Goal: Communication & Community: Ask a question

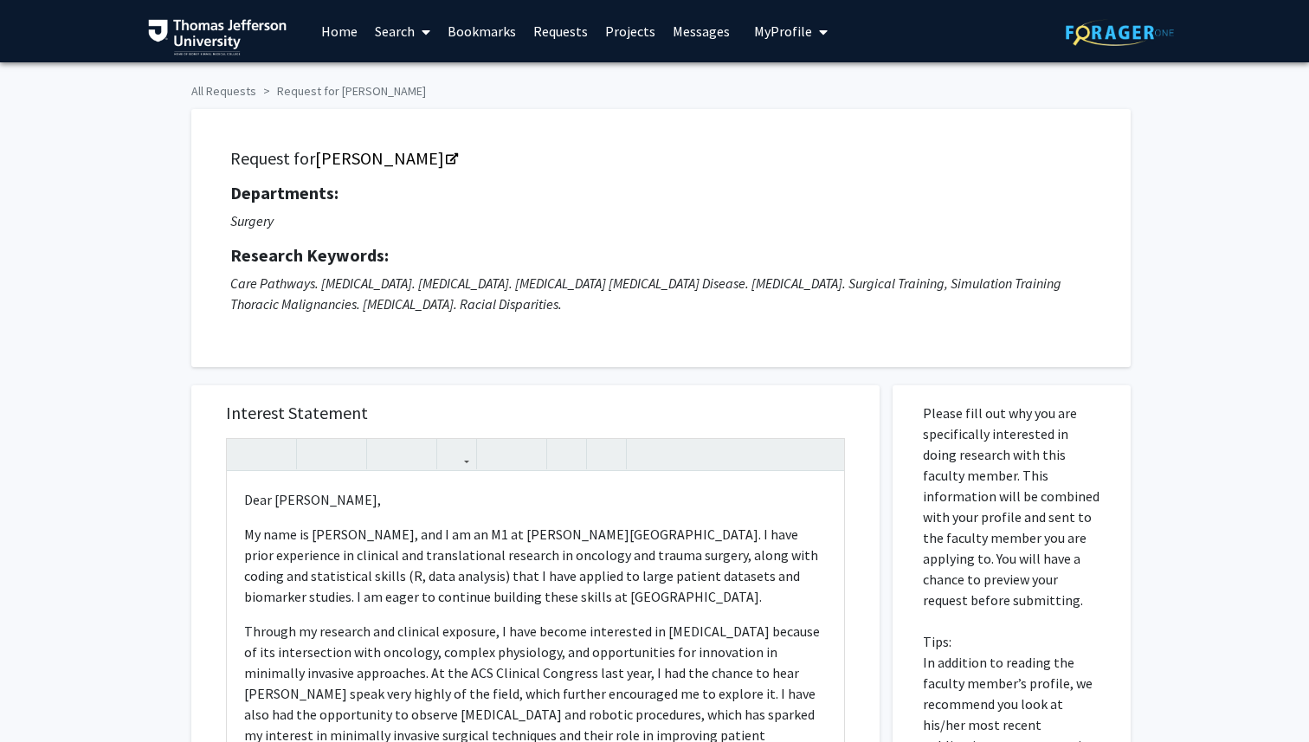
click at [766, 275] on icon "Care Pathways. [MEDICAL_DATA]. [MEDICAL_DATA]. [MEDICAL_DATA] [MEDICAL_DATA] Di…" at bounding box center [645, 294] width 831 height 38
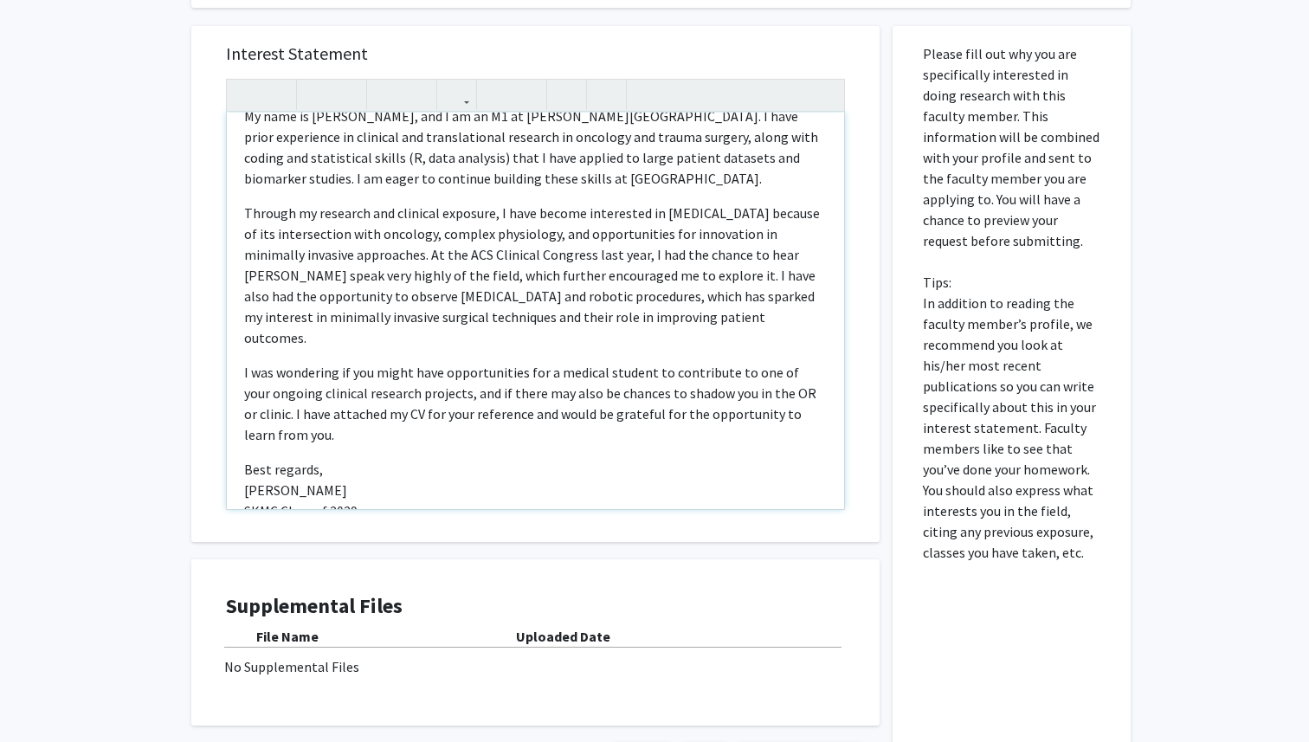
scroll to position [61, 0]
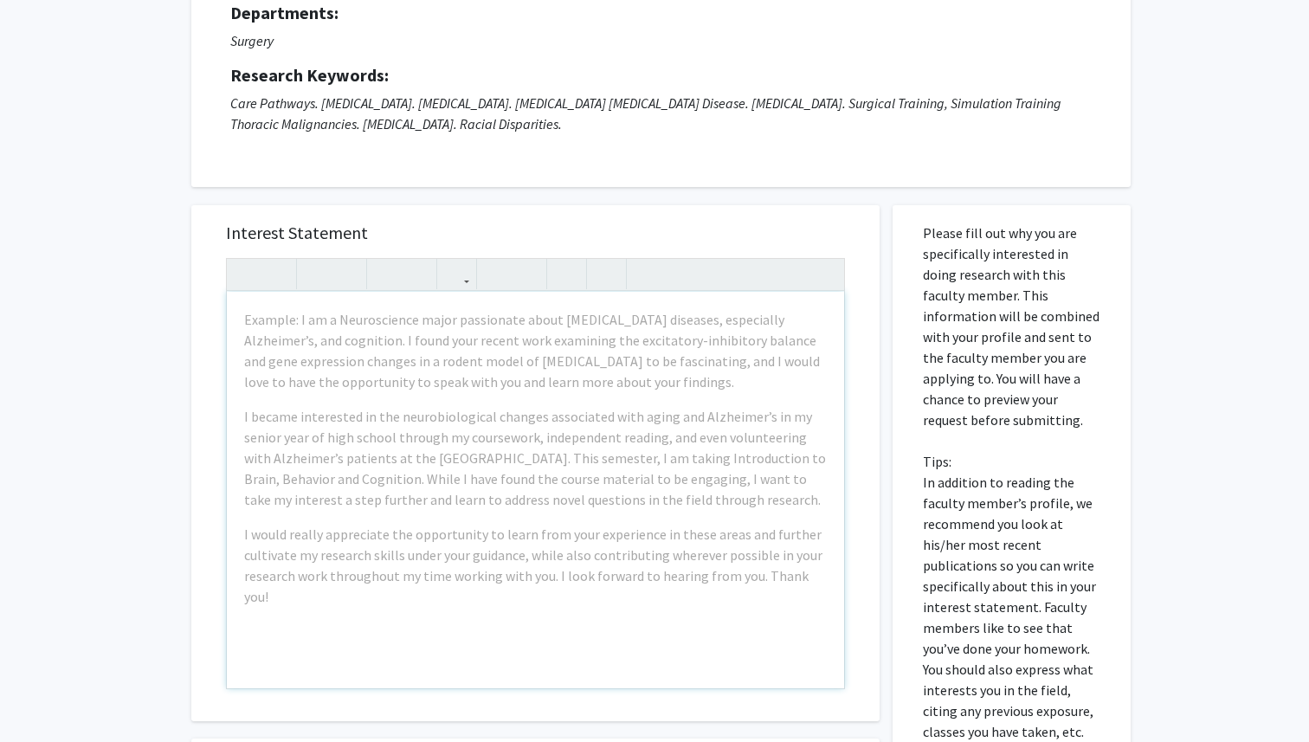
scroll to position [195, 0]
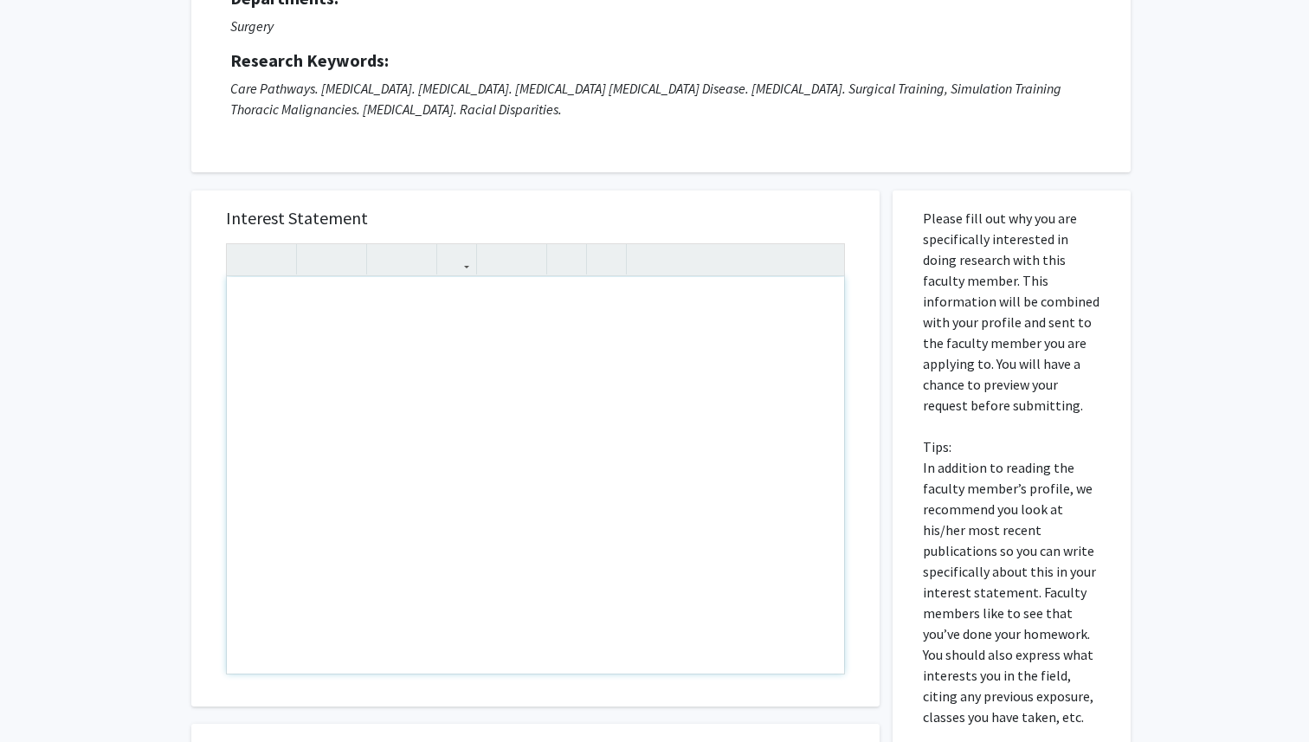
click at [291, 343] on div "Note to users with screen readers: Please press Alt+0 or Option+0 to deactivate…" at bounding box center [535, 475] width 617 height 397
paste div "Note to users with screen readers: Please press Alt+0 or Option+0 to deactivate…"
type textarea "<p>Dear [PERSON_NAME],</p><br><p>My name is [PERSON_NAME], and I am an M1 at [P…"
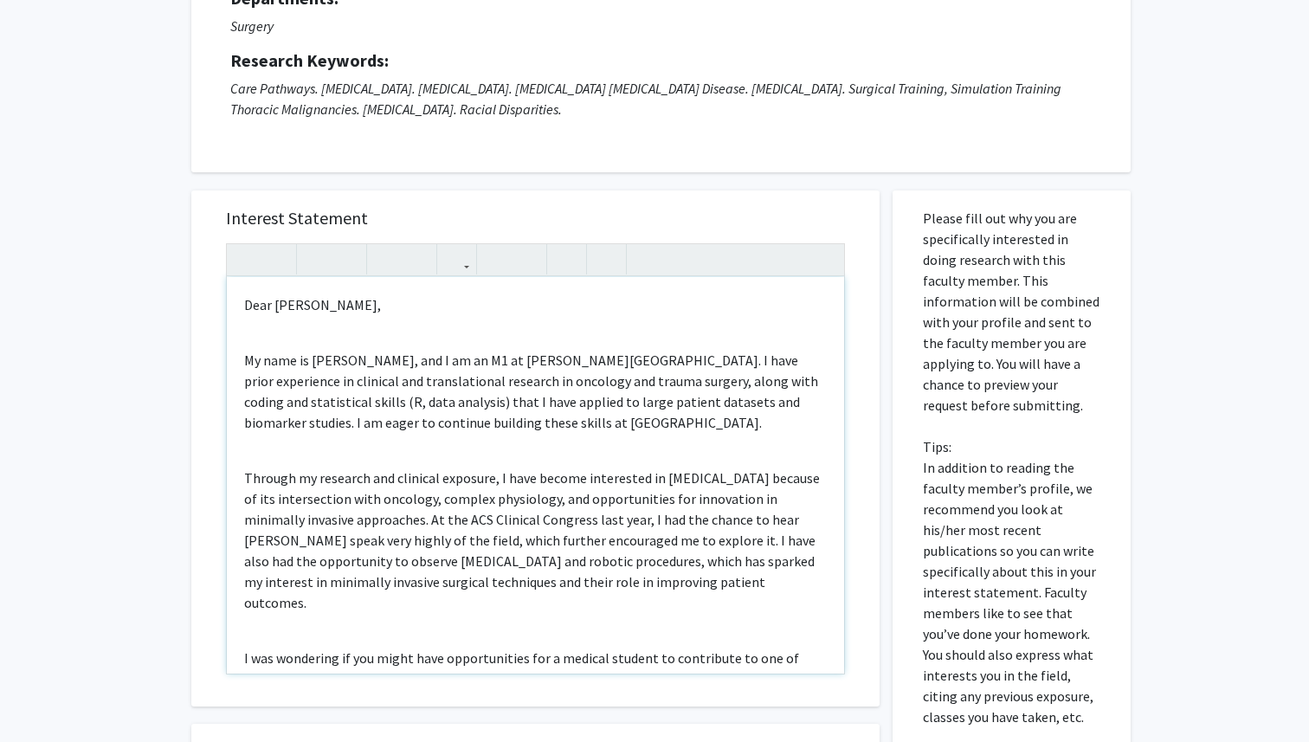
click at [365, 339] on div "Dear [PERSON_NAME], My name is [PERSON_NAME], and I am an M1 at [PERSON_NAME][G…" at bounding box center [535, 475] width 617 height 397
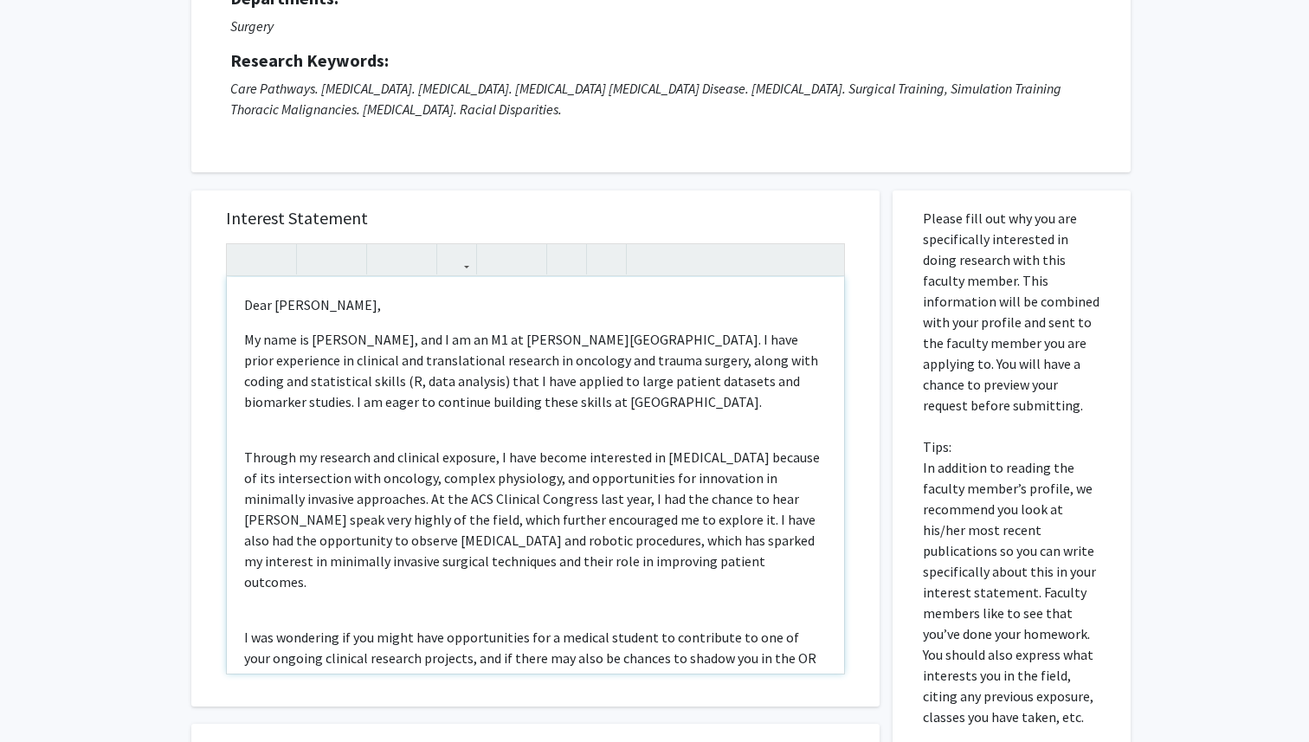
click at [342, 433] on div "Dear [PERSON_NAME], My name is [PERSON_NAME], and I am an M1 at [PERSON_NAME][G…" at bounding box center [535, 475] width 617 height 397
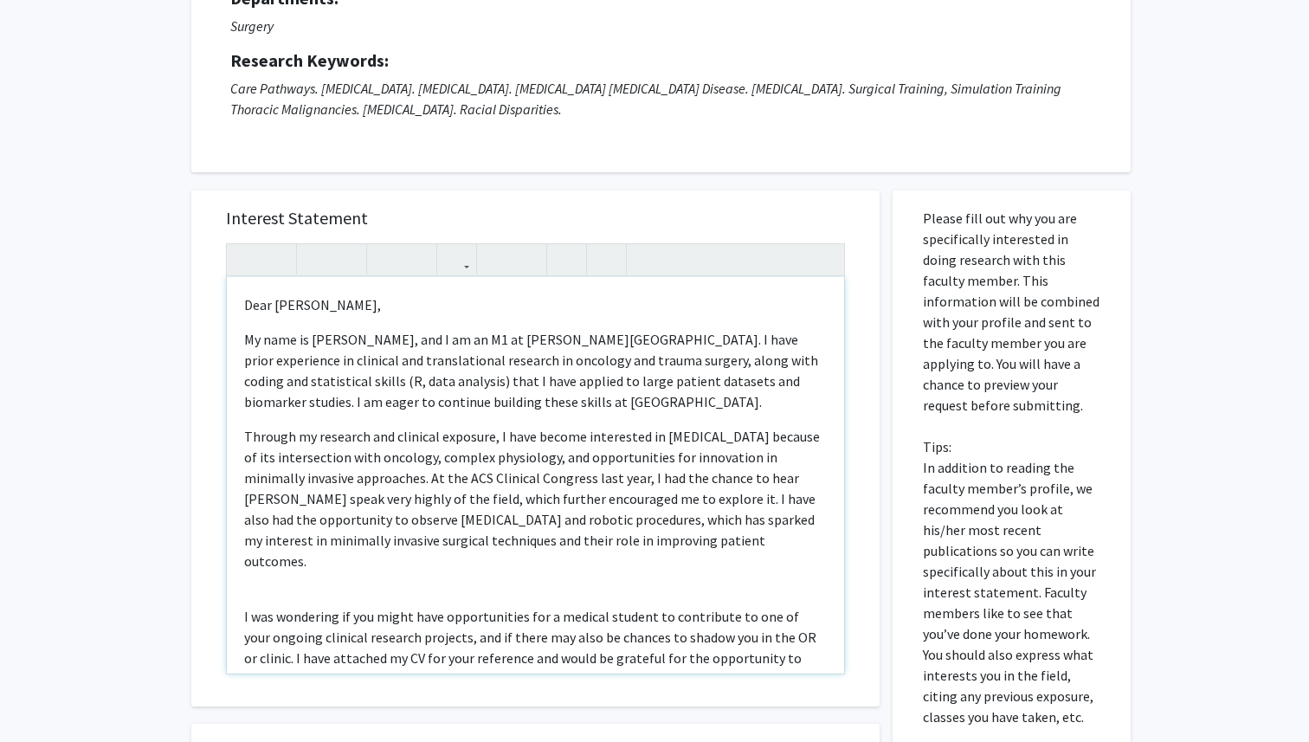
click at [339, 566] on div "Dear Dr. Okusanya, My name is Vasuda Dokiparthi, and I am an M1 at Sidney Kimme…" at bounding box center [535, 475] width 617 height 397
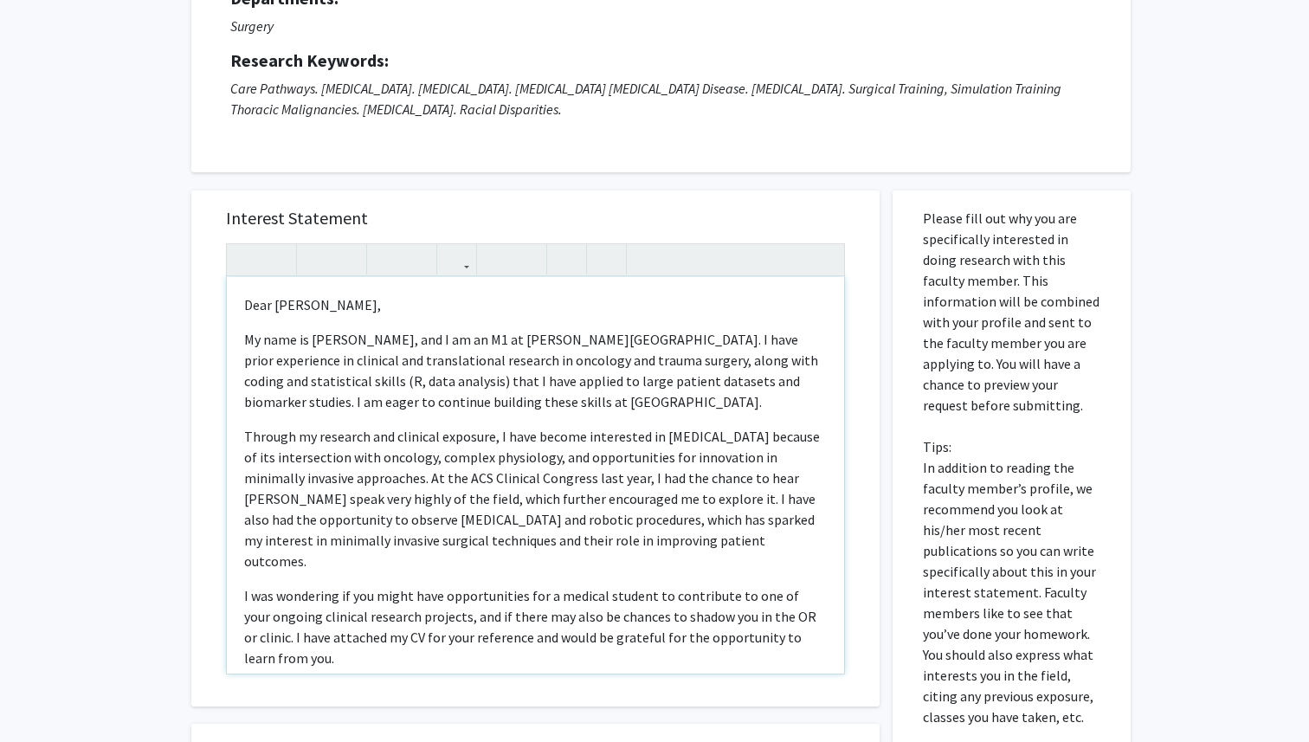
scroll to position [109, 0]
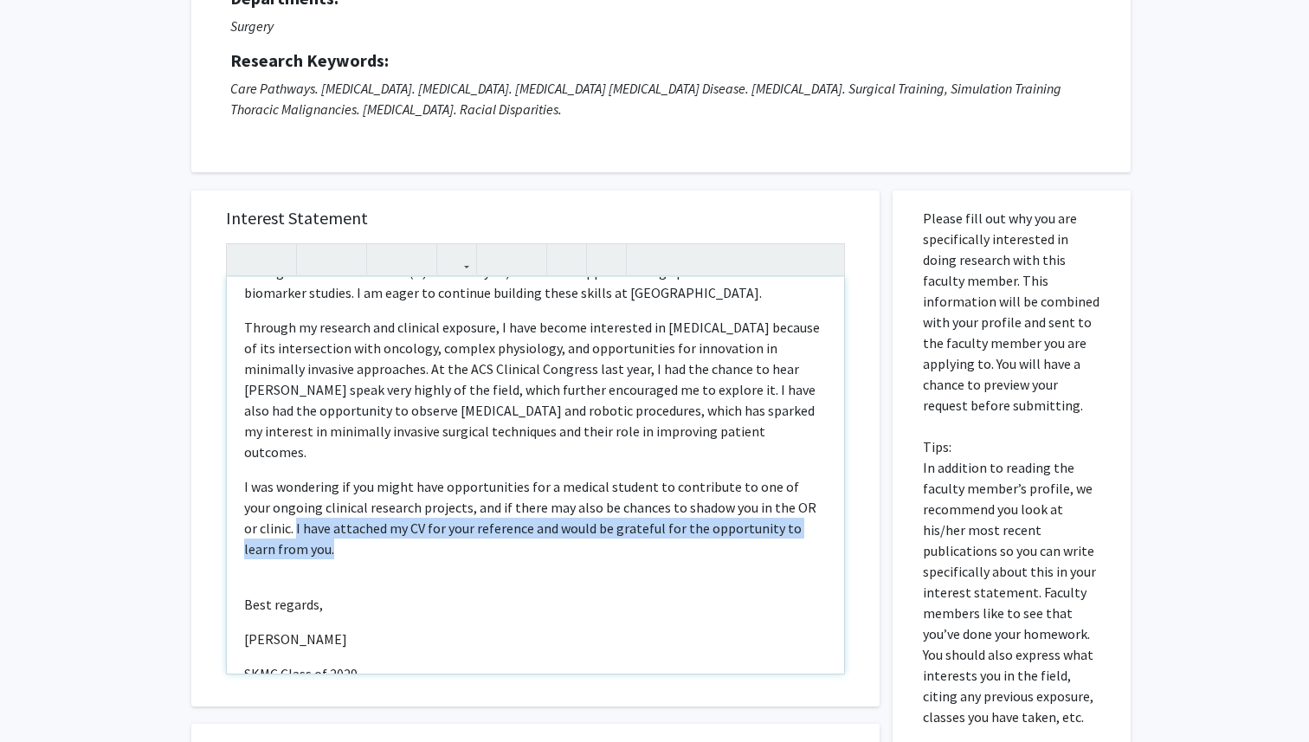
drag, startPoint x: 833, startPoint y: 508, endPoint x: 223, endPoint y: 506, distance: 609.7
click at [223, 506] on div "Interest Statement Dear Dr. Okusanya, My name is Vasuda Dokiparthi, and I am an…" at bounding box center [536, 449] width 654 height 516
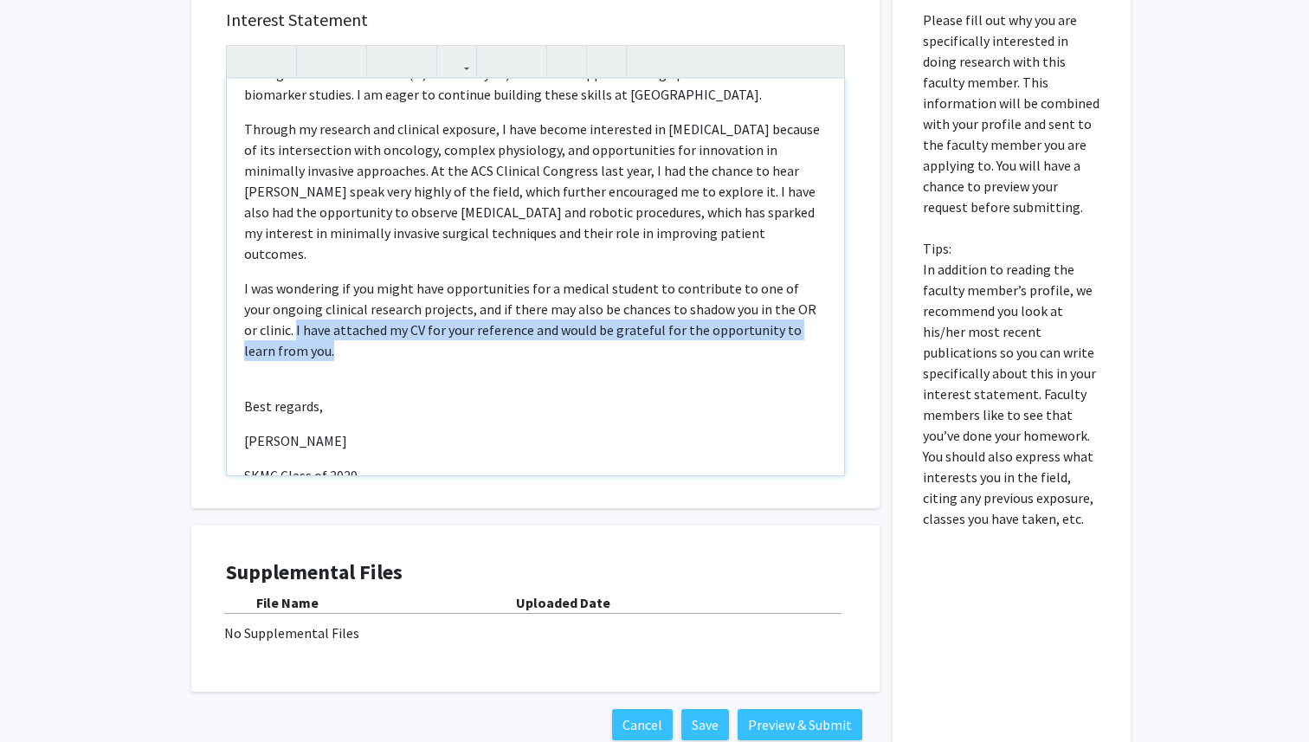
scroll to position [500, 0]
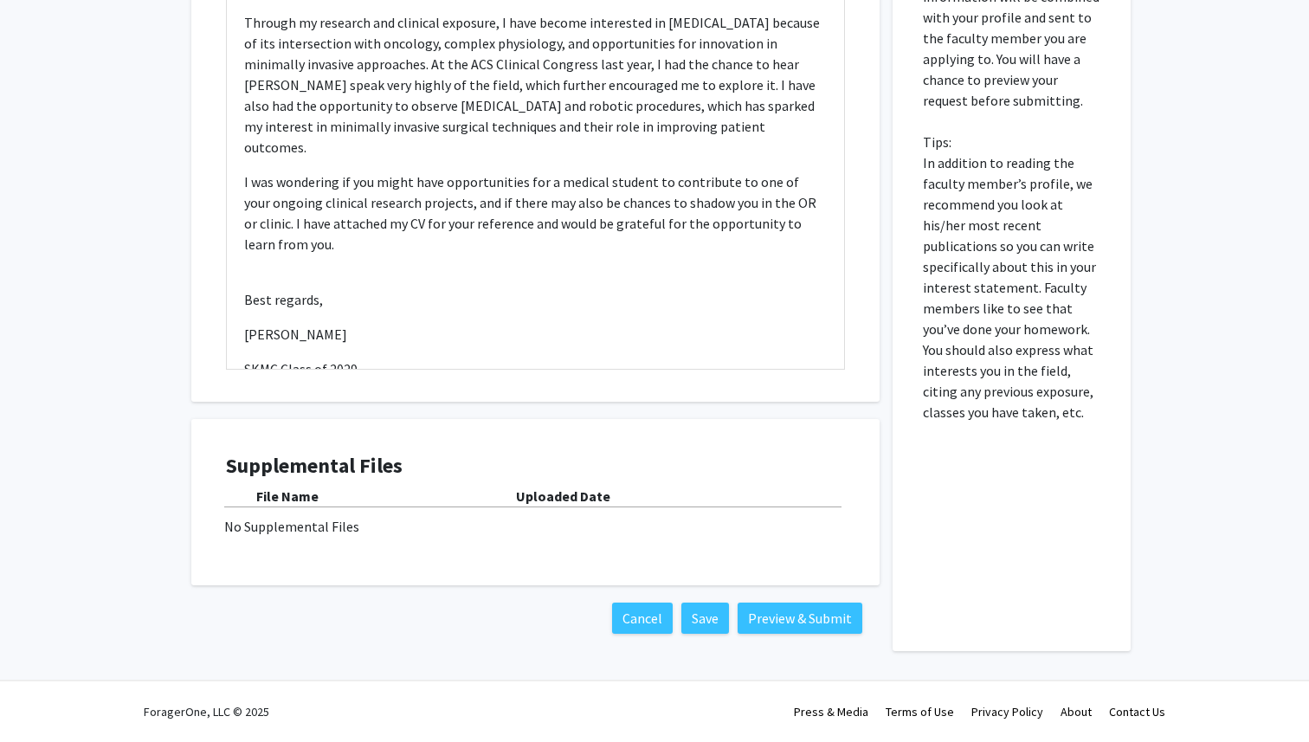
click at [333, 529] on div "No Supplemental Files" at bounding box center [535, 526] width 623 height 21
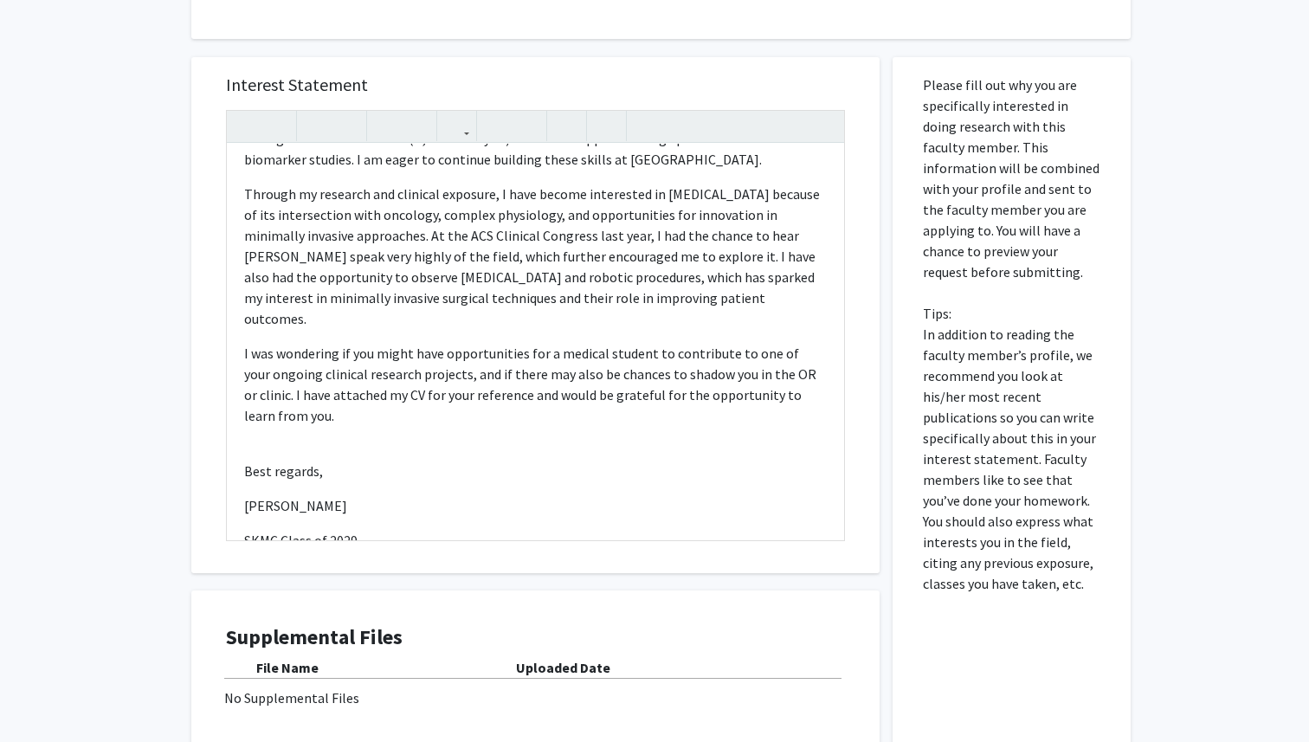
scroll to position [333, 0]
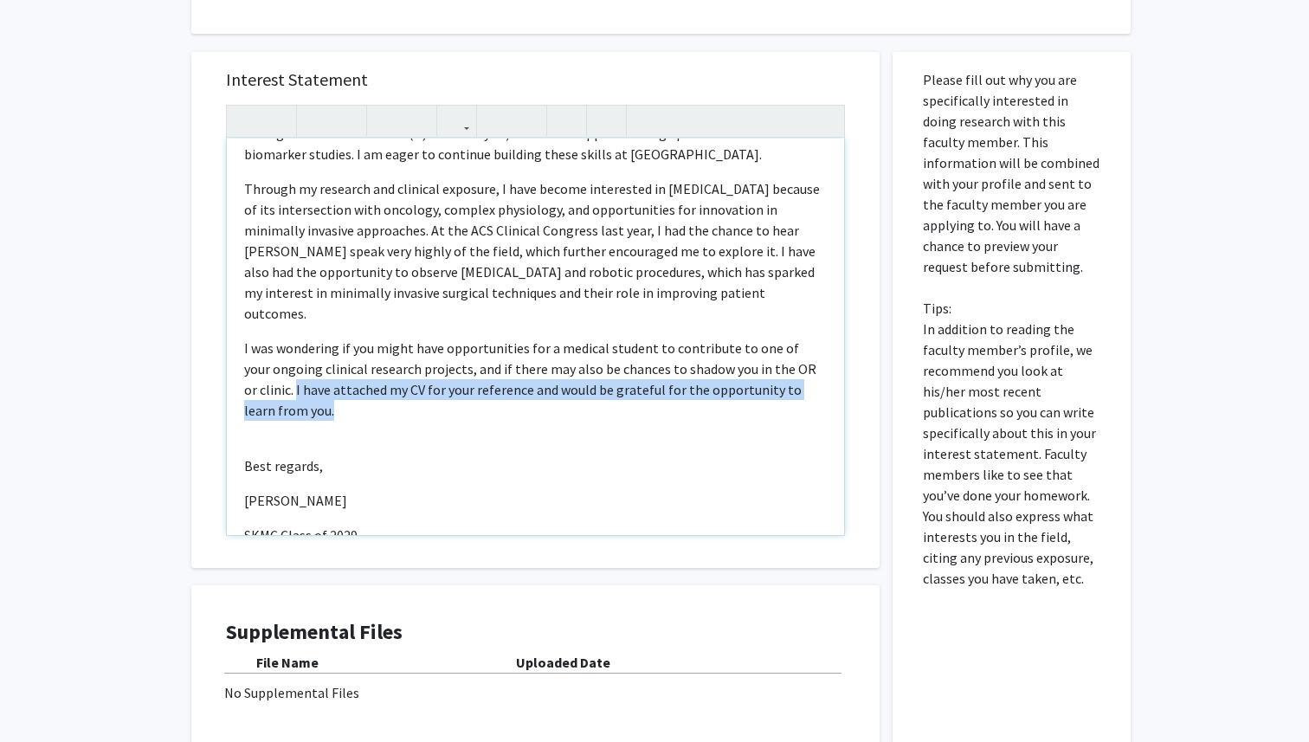
drag, startPoint x: 825, startPoint y: 372, endPoint x: 243, endPoint y: 372, distance: 582.0
click at [243, 372] on div "Dear Dr. Okusanya, My name is Vasuda Dokiparthi, and I am an M1 at Sidney Kimme…" at bounding box center [535, 337] width 617 height 397
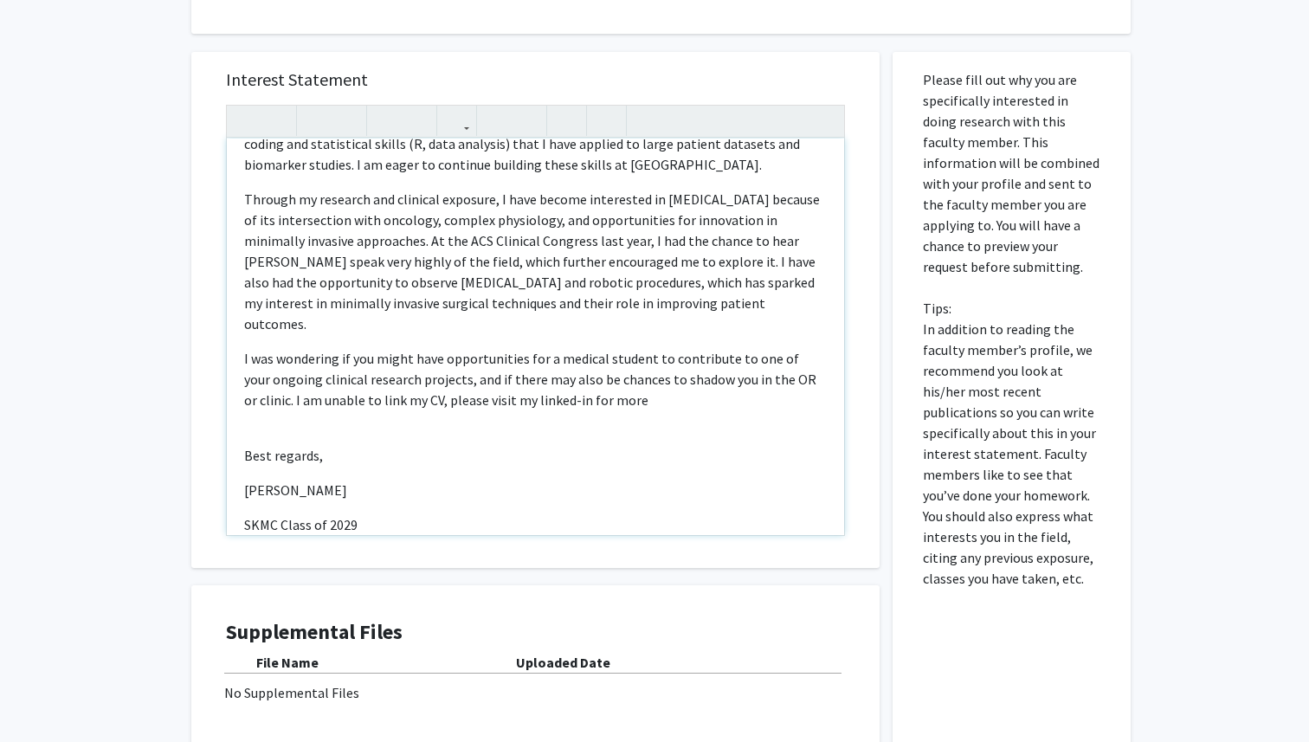
scroll to position [109, 0]
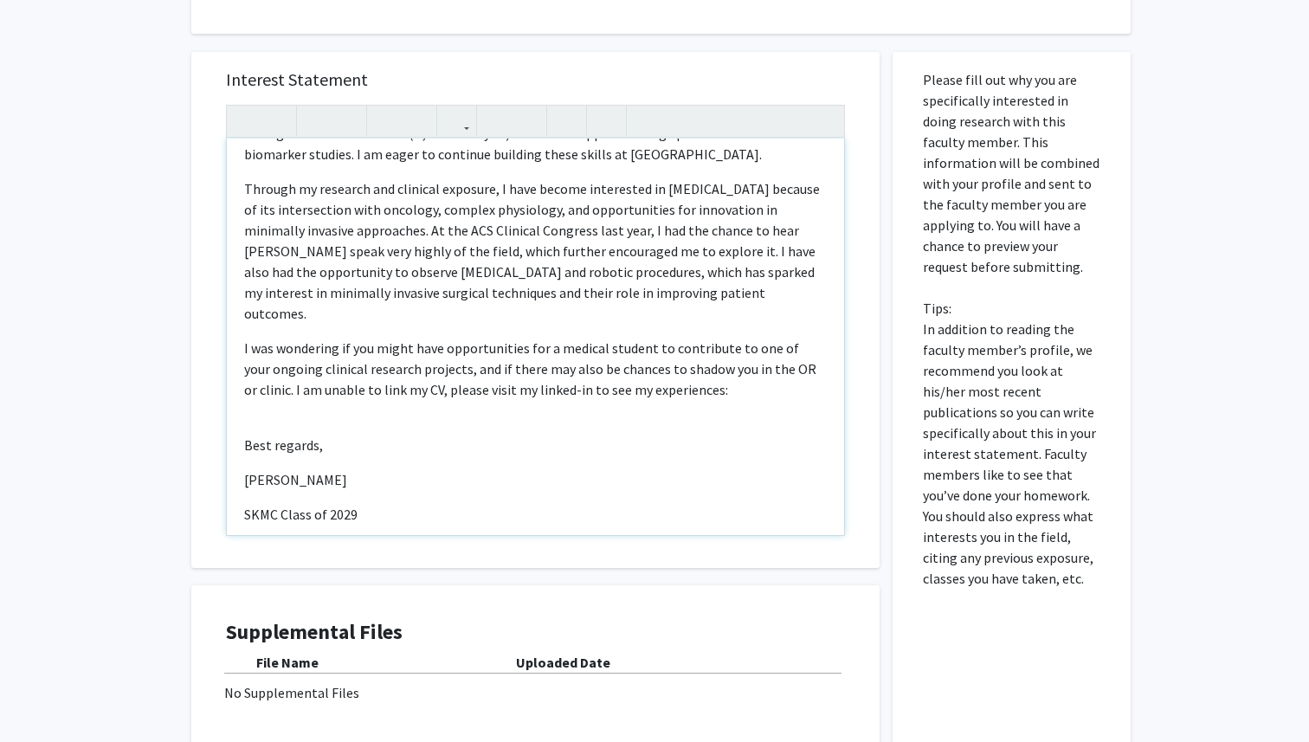
type textarea "<p>Dear Dr. Okusanya,</p><p>My name is Vasuda Dokiparthi, and I am an M1 at Sid…"
click at [244, 389] on p "I was wondering if you might have opportunities for a medical student to contri…" at bounding box center [535, 379] width 583 height 83
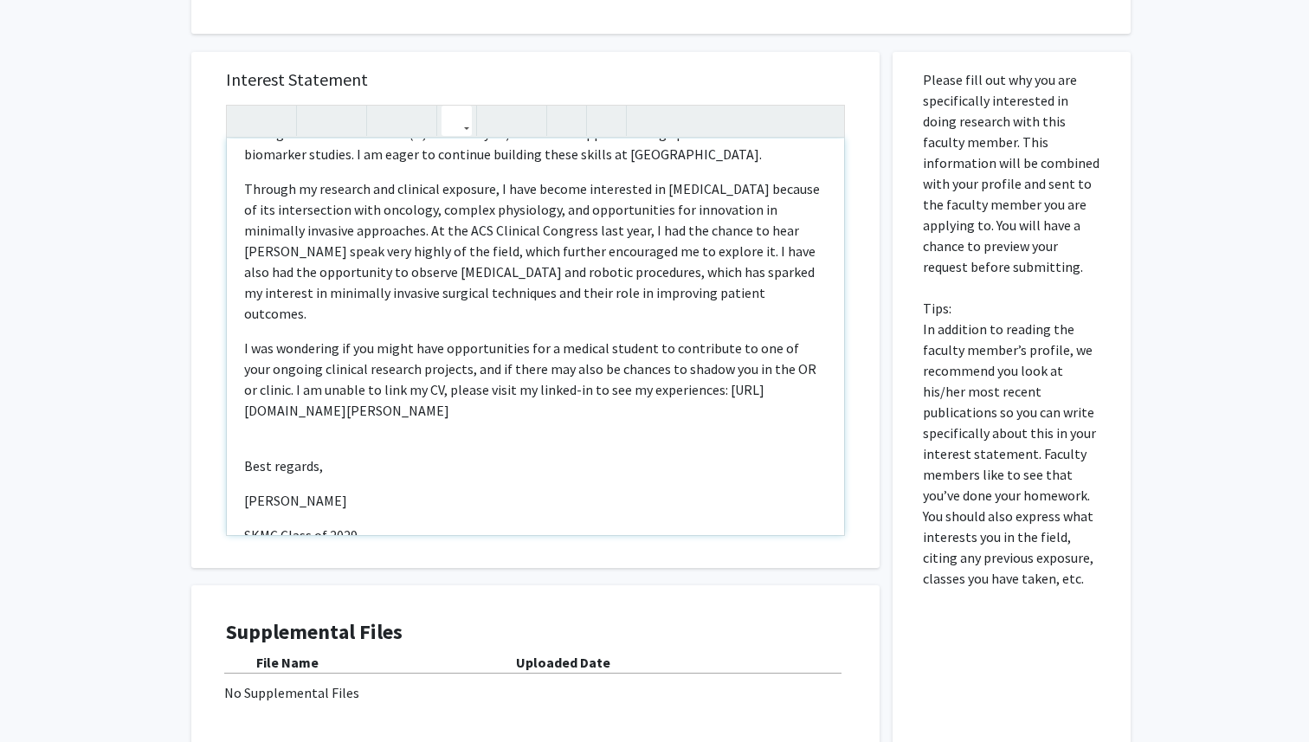
click at [460, 123] on icon "button" at bounding box center [456, 121] width 15 height 29
click at [476, 156] on body "Skip navigation Home Search Bookmarks Requests Projects Messages My Profile Vas…" at bounding box center [654, 38] width 1309 height 742
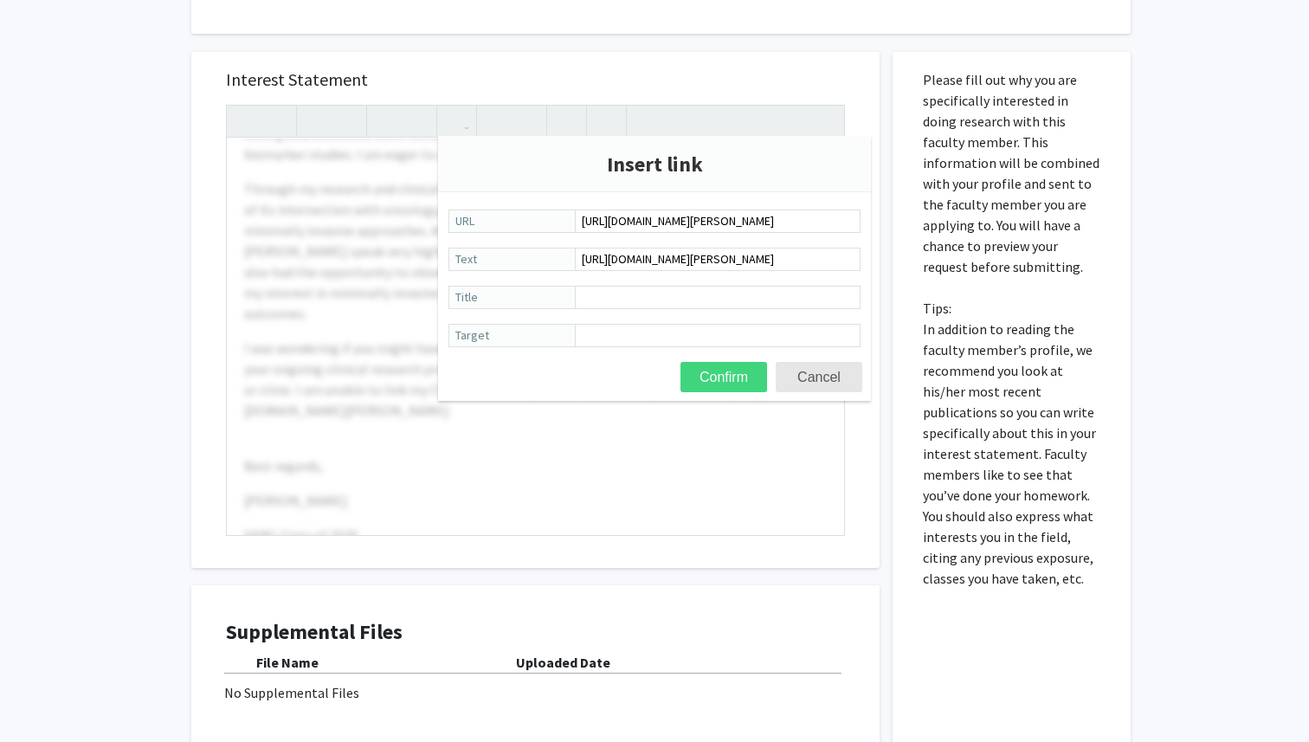
type input "https://www.linkedin.com/in/vasuda-dokiparthi/"
click at [726, 376] on button "Confirm" at bounding box center [724, 377] width 87 height 30
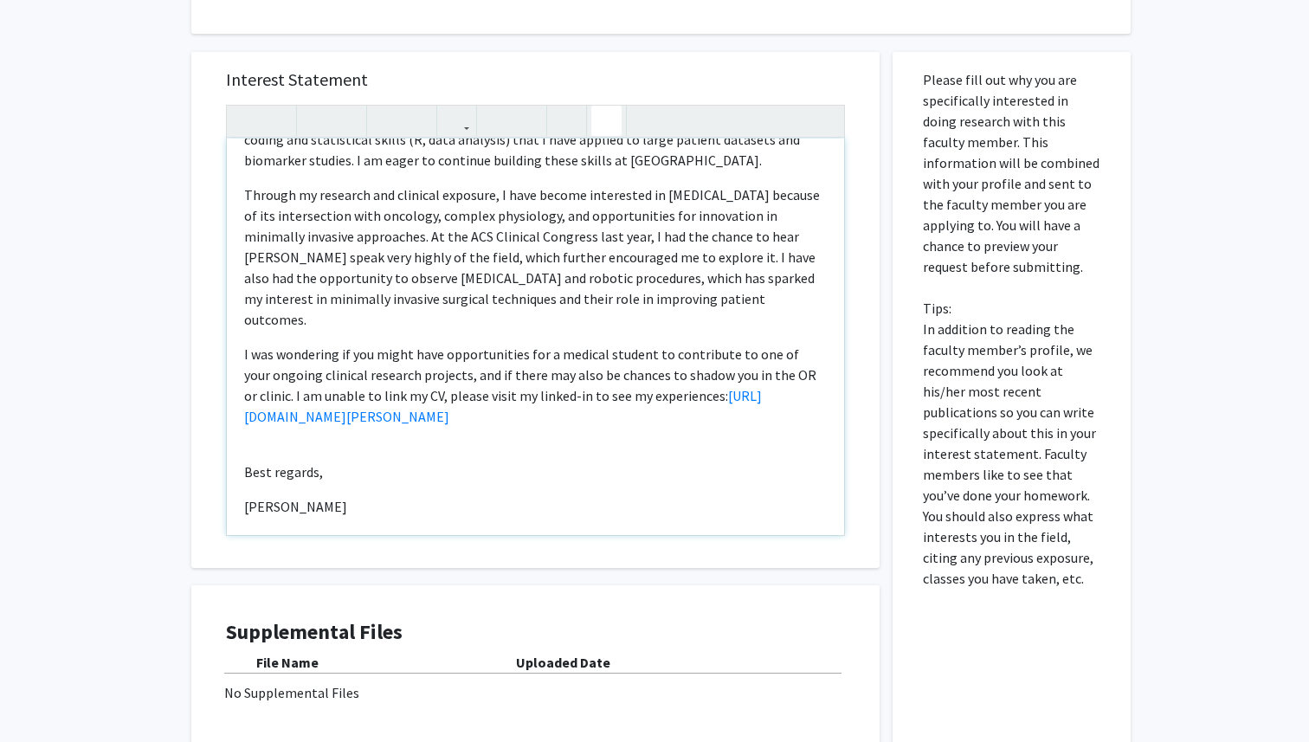
click at [601, 123] on icon "button" at bounding box center [606, 121] width 15 height 29
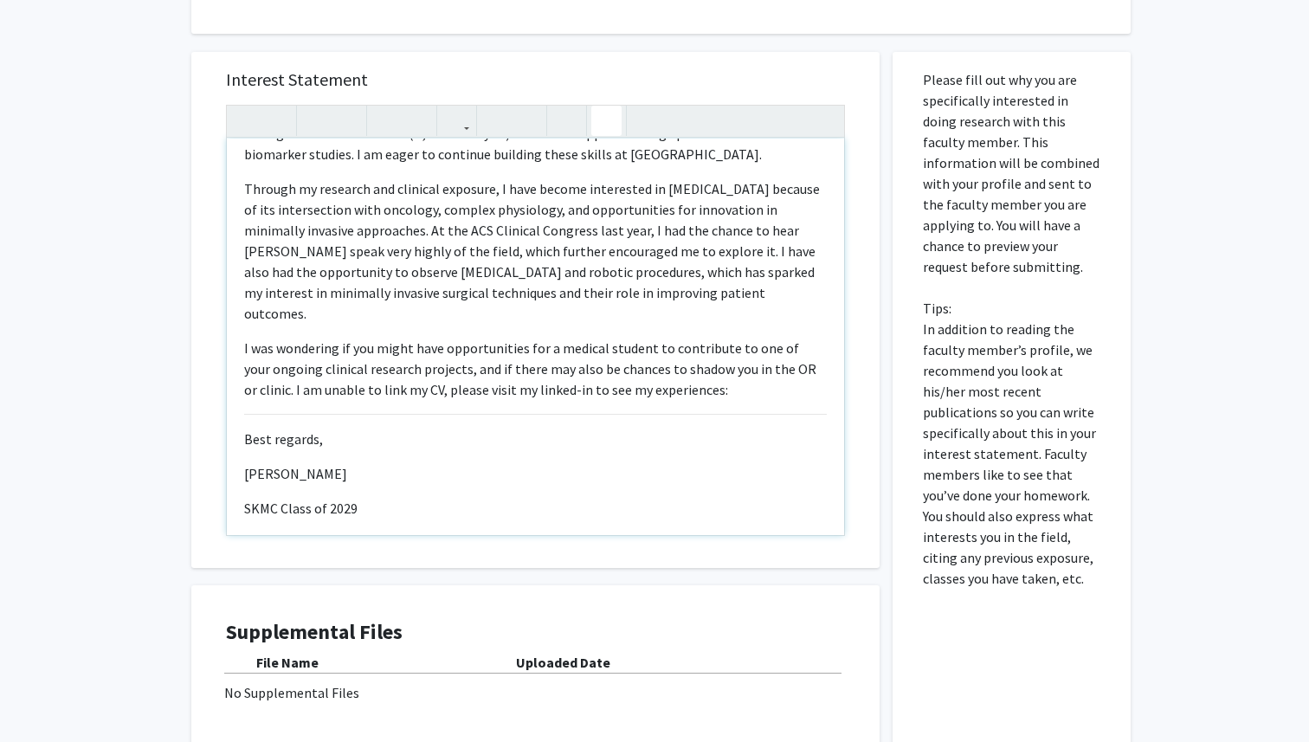
click at [601, 123] on icon "button" at bounding box center [606, 121] width 15 height 29
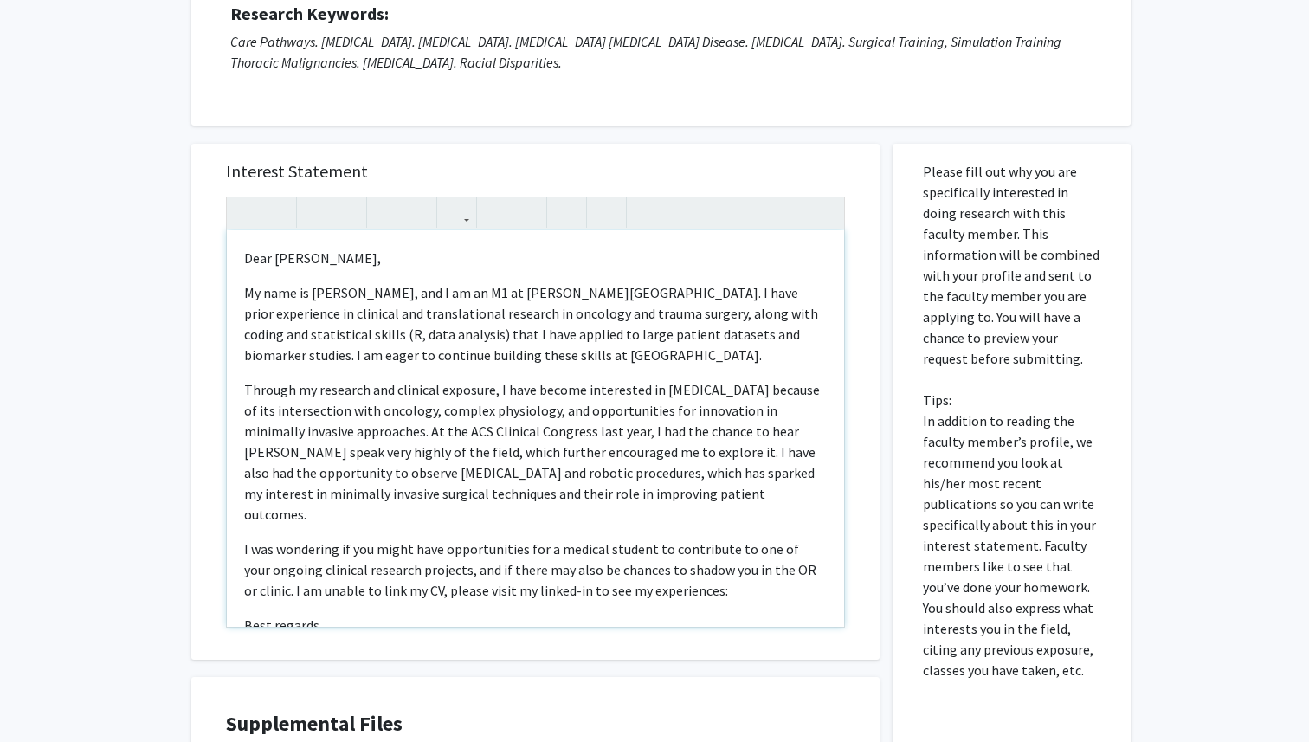
scroll to position [229, 0]
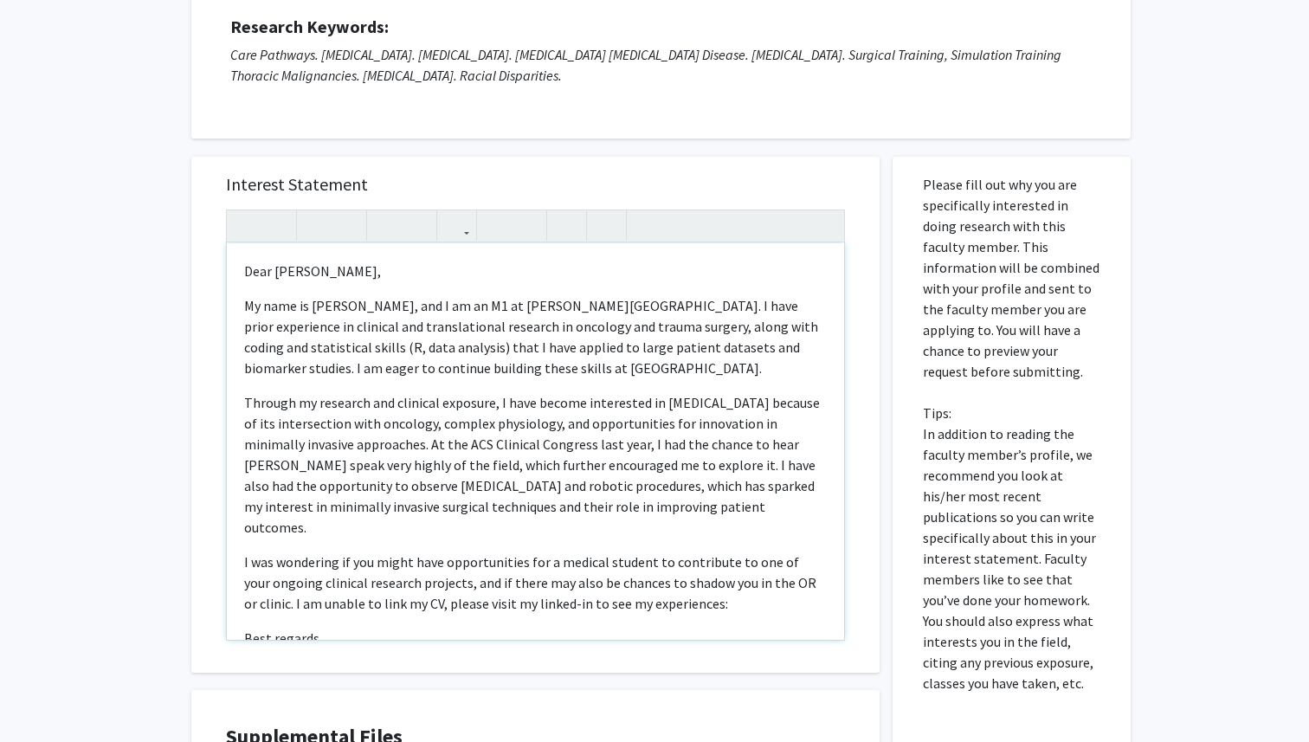
click at [829, 563] on div "Dear Dr. Okusanya, My name is Vasuda Dokiparthi, and I am an M1 at Sidney Kimme…" at bounding box center [535, 441] width 617 height 397
click at [527, 392] on p "Through my research and clinical exposure, I have become interested in [MEDICAL…" at bounding box center [535, 464] width 583 height 145
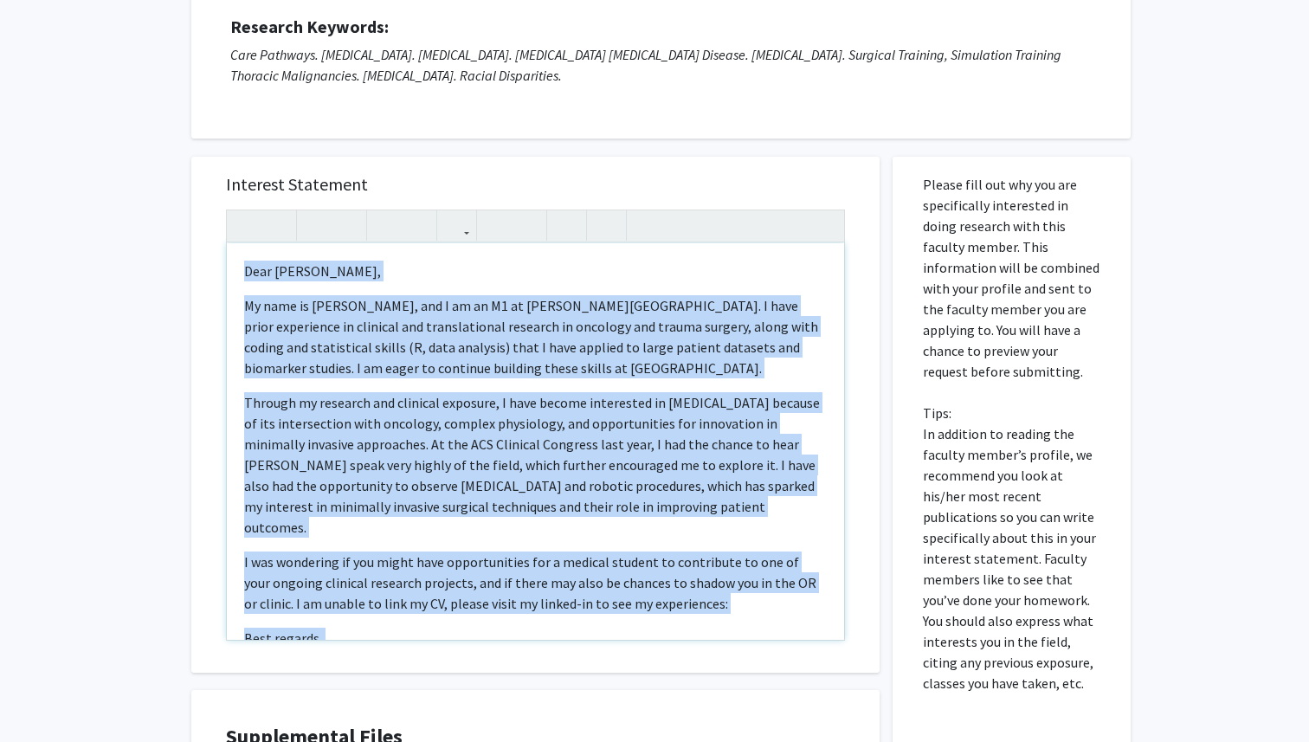
copy div "Dear Dr. Okusanya, My name is Vasuda Dokiparthi, and I am an M1 at Sidney Kimme…"
click at [747, 507] on p "Through my research and clinical exposure, I have become interested in [MEDICAL…" at bounding box center [535, 464] width 583 height 145
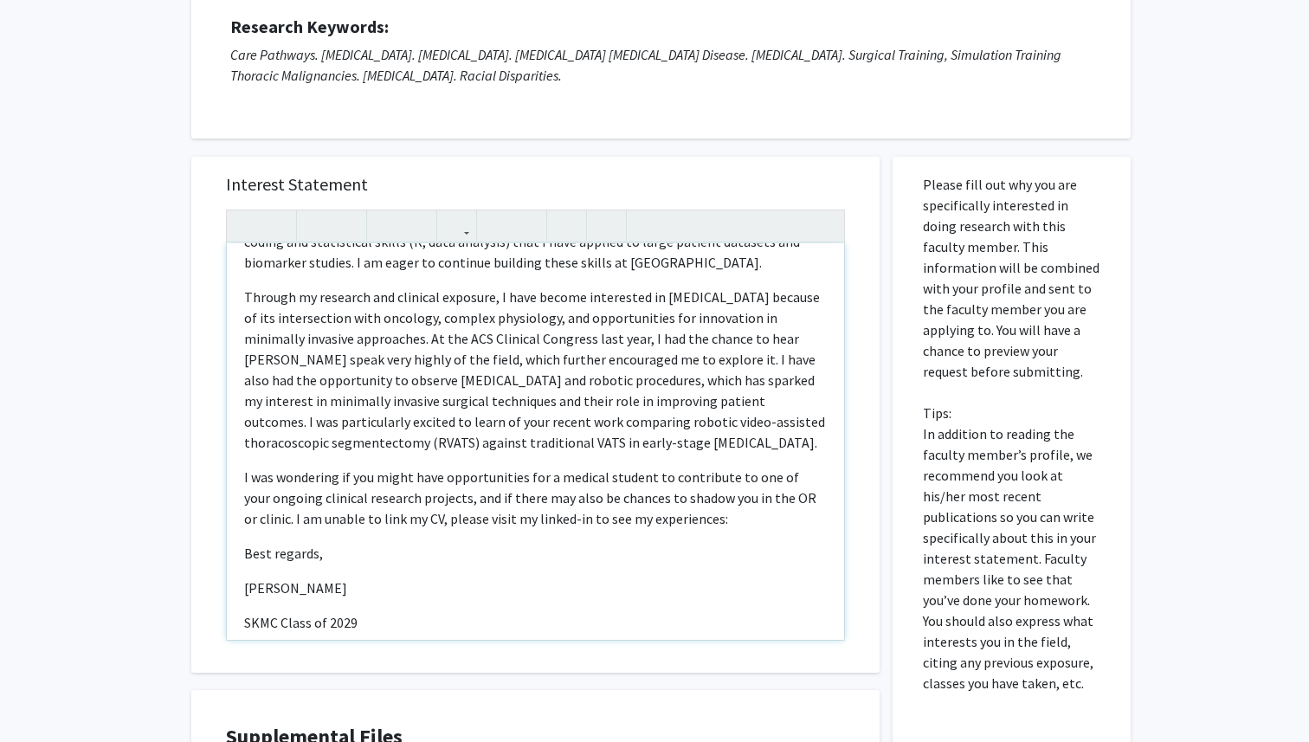
scroll to position [130, 0]
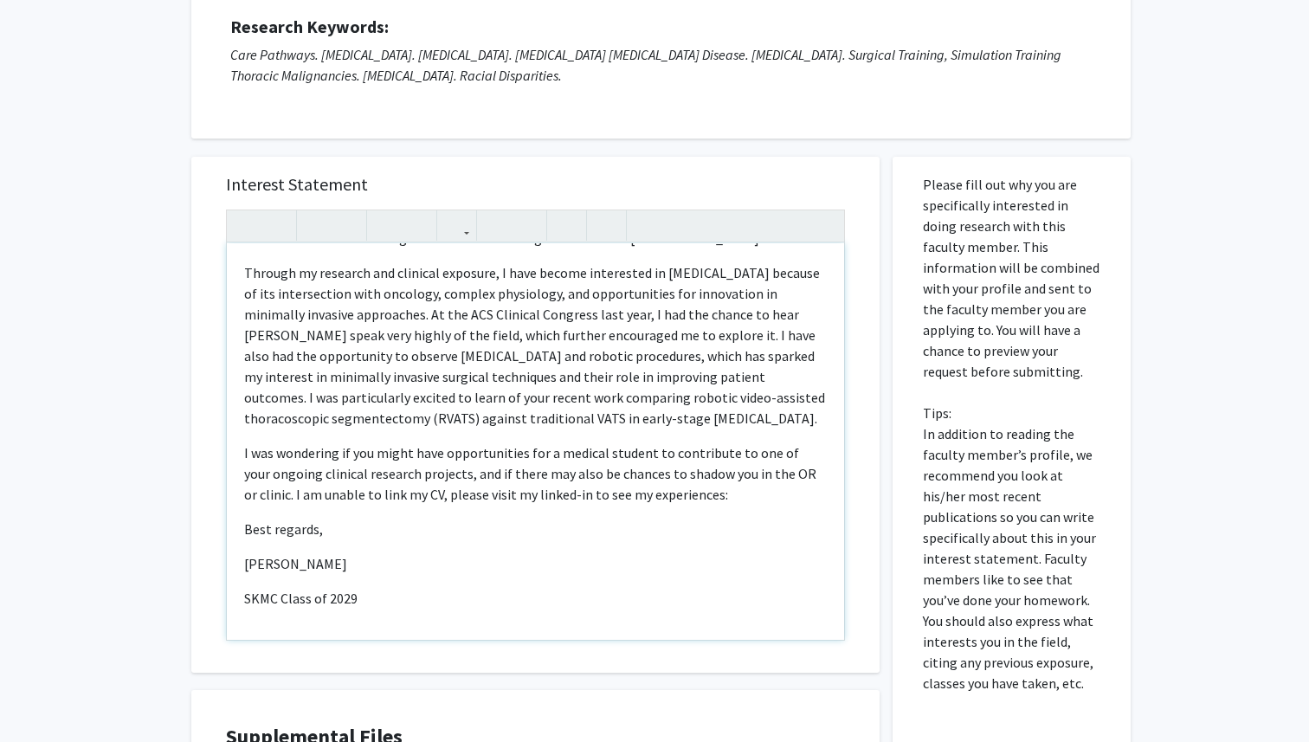
drag, startPoint x: 768, startPoint y: 424, endPoint x: 522, endPoint y: 403, distance: 246.9
click at [522, 403] on p "Through my research and clinical exposure, I have become interested in thoracic…" at bounding box center [535, 345] width 583 height 166
click at [488, 397] on p "Through my research and clinical exposure, I have become interested in thoracic…" at bounding box center [535, 345] width 583 height 166
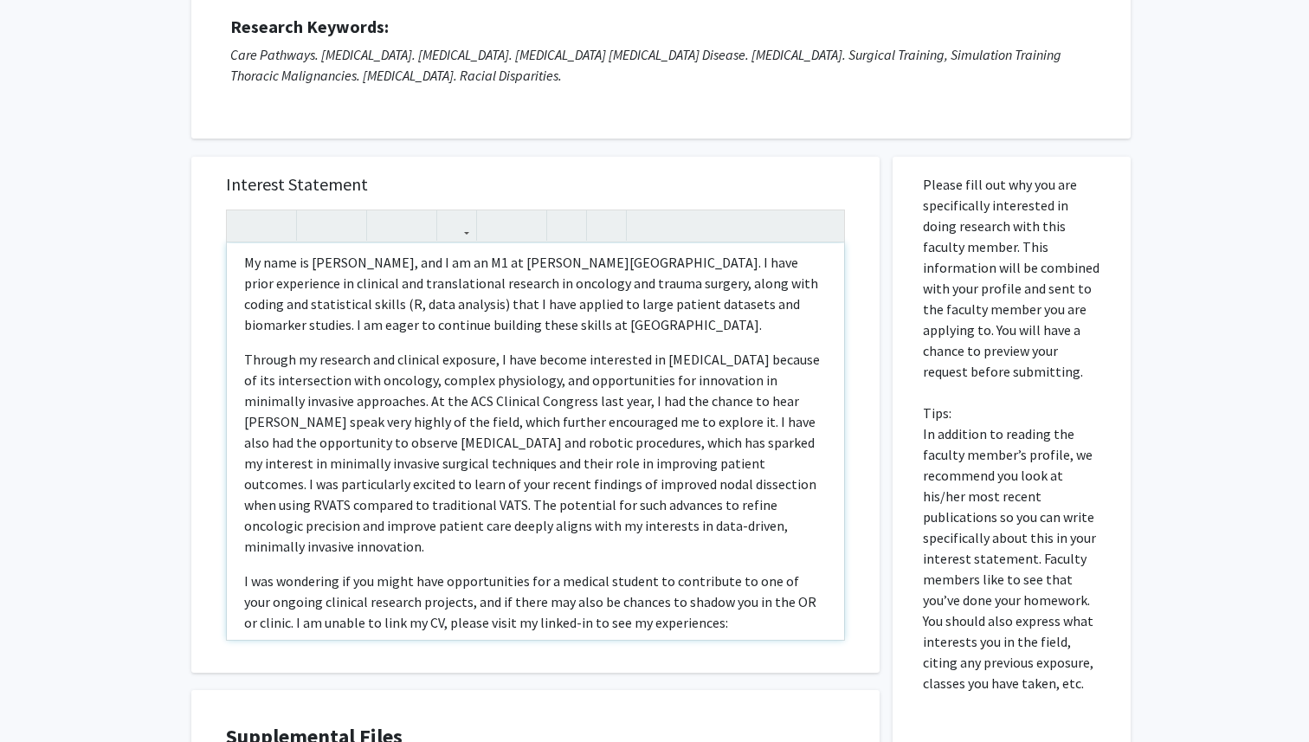
scroll to position [42, 0]
click at [417, 507] on p "Through my research and clinical exposure, I have become interested in thoracic…" at bounding box center [535, 454] width 583 height 208
drag, startPoint x: 364, startPoint y: 527, endPoint x: 218, endPoint y: 527, distance: 145.5
click at [218, 527] on div "Interest Statement Dear Dr. Okusanya, My name is Vasuda Dokiparthi, and I am an…" at bounding box center [536, 415] width 654 height 516
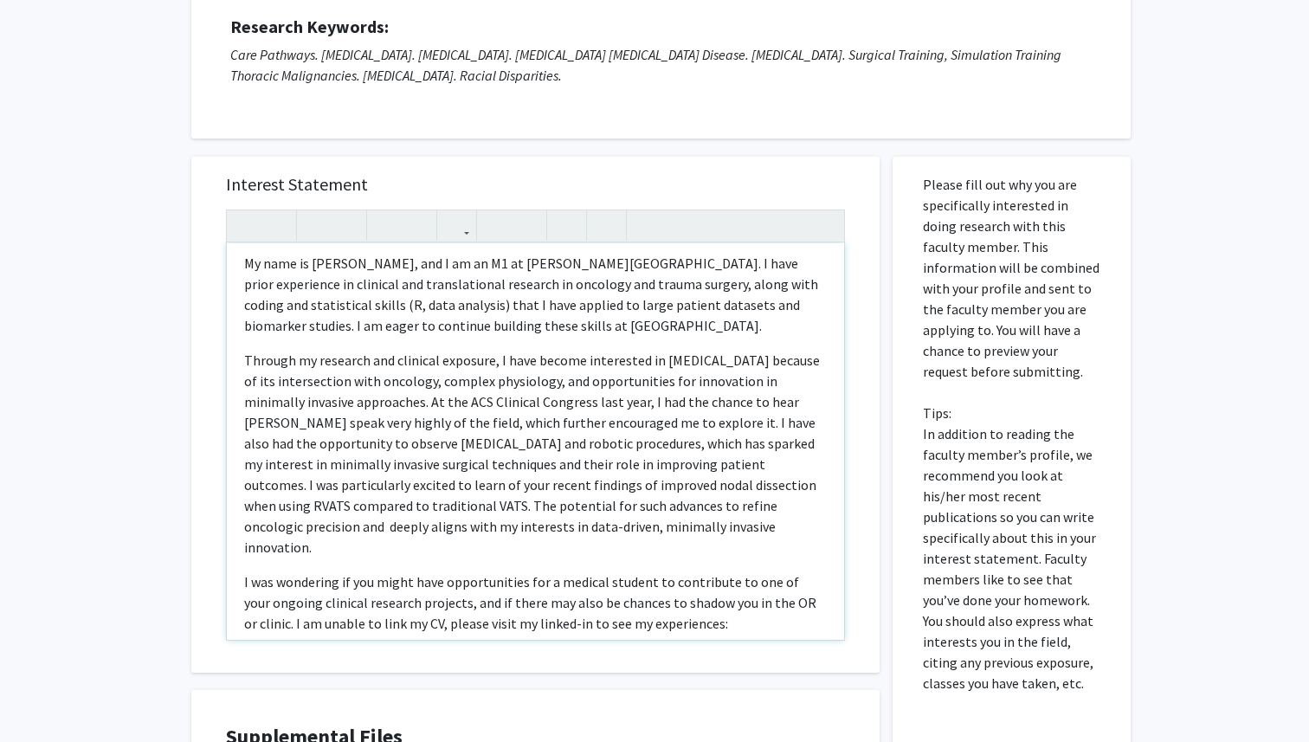
click at [683, 529] on p "Through my research and clinical exposure, I have become interested in thoracic…" at bounding box center [535, 454] width 583 height 208
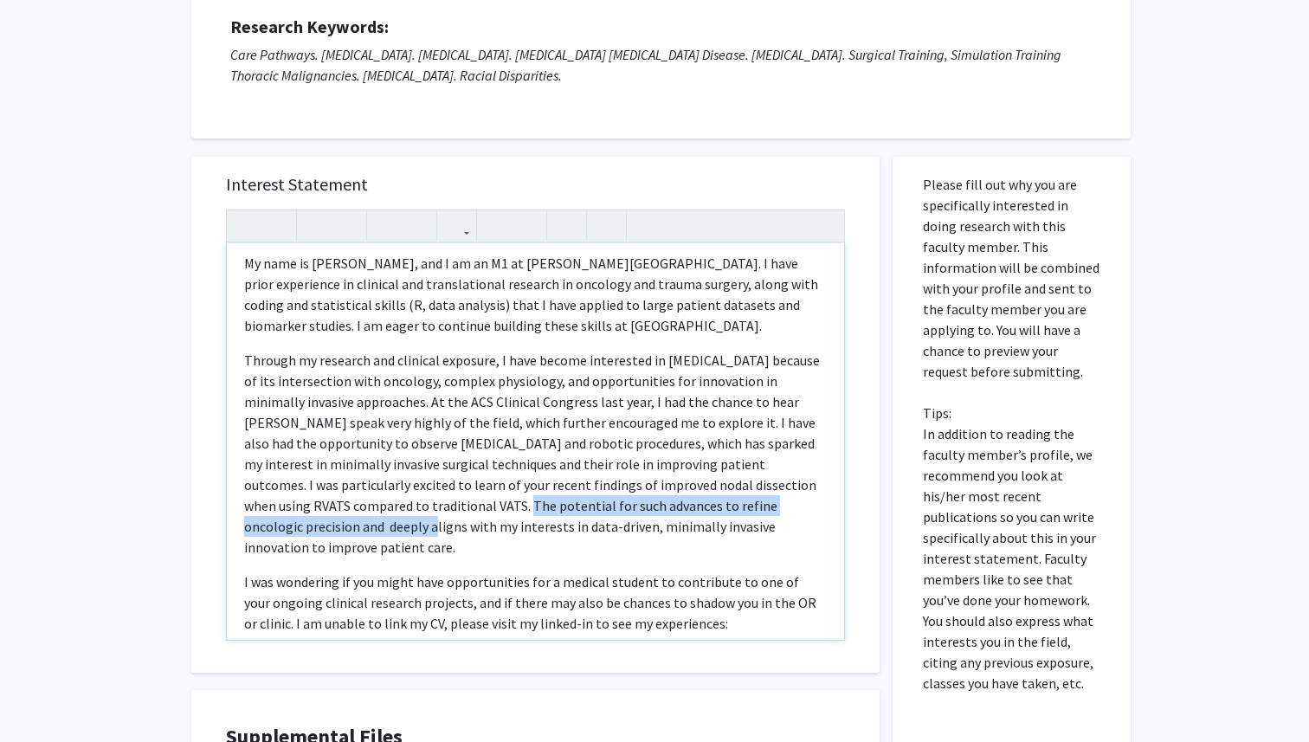
drag, startPoint x: 283, startPoint y: 527, endPoint x: 410, endPoint y: 503, distance: 129.4
click at [410, 503] on p "Through my research and clinical exposure, I have become interested in thoracic…" at bounding box center [535, 454] width 583 height 208
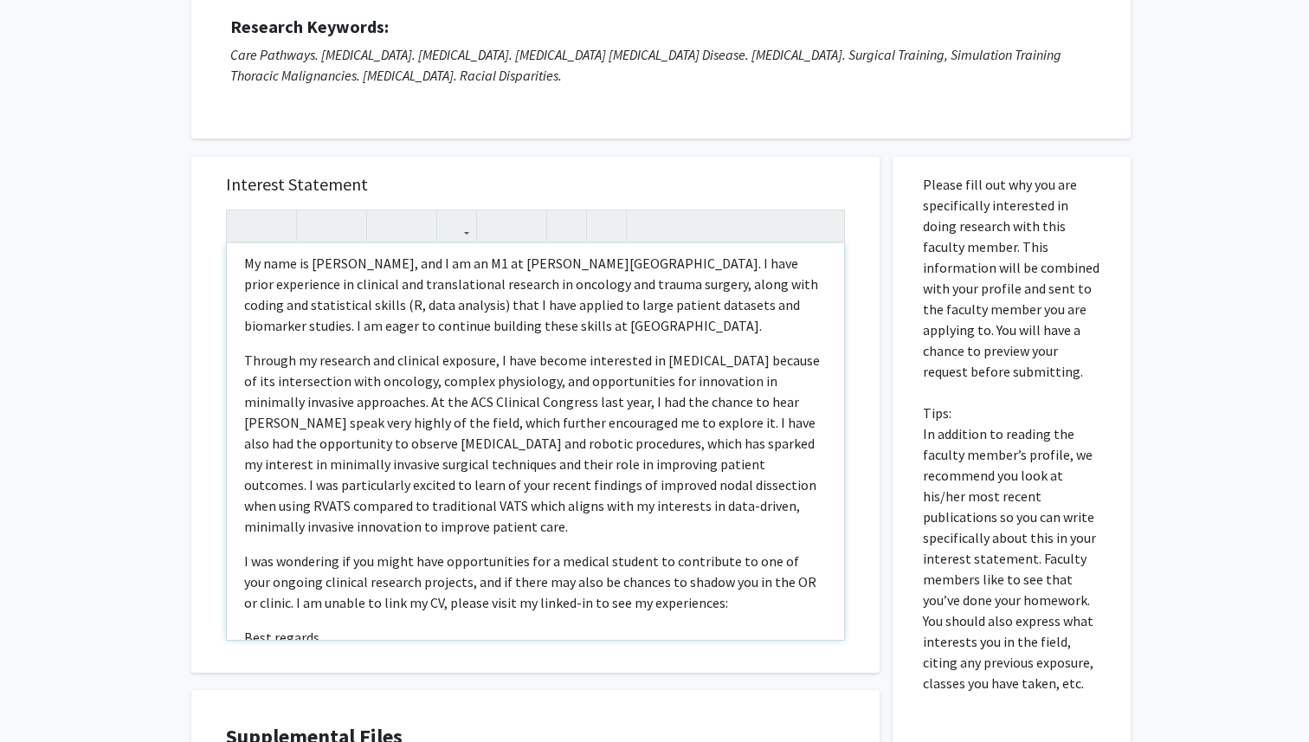
click at [576, 527] on p "Through my research and clinical exposure, I have become interested in thoracic…" at bounding box center [535, 443] width 583 height 187
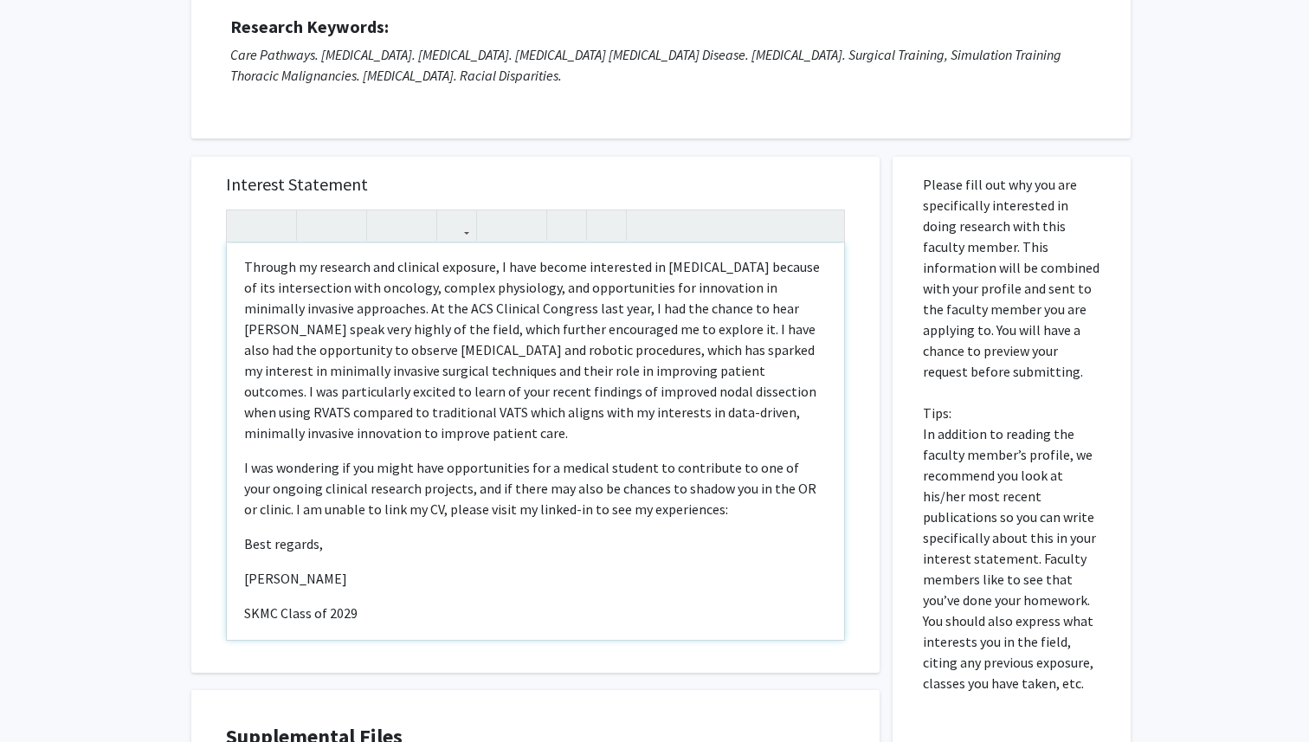
scroll to position [150, 0]
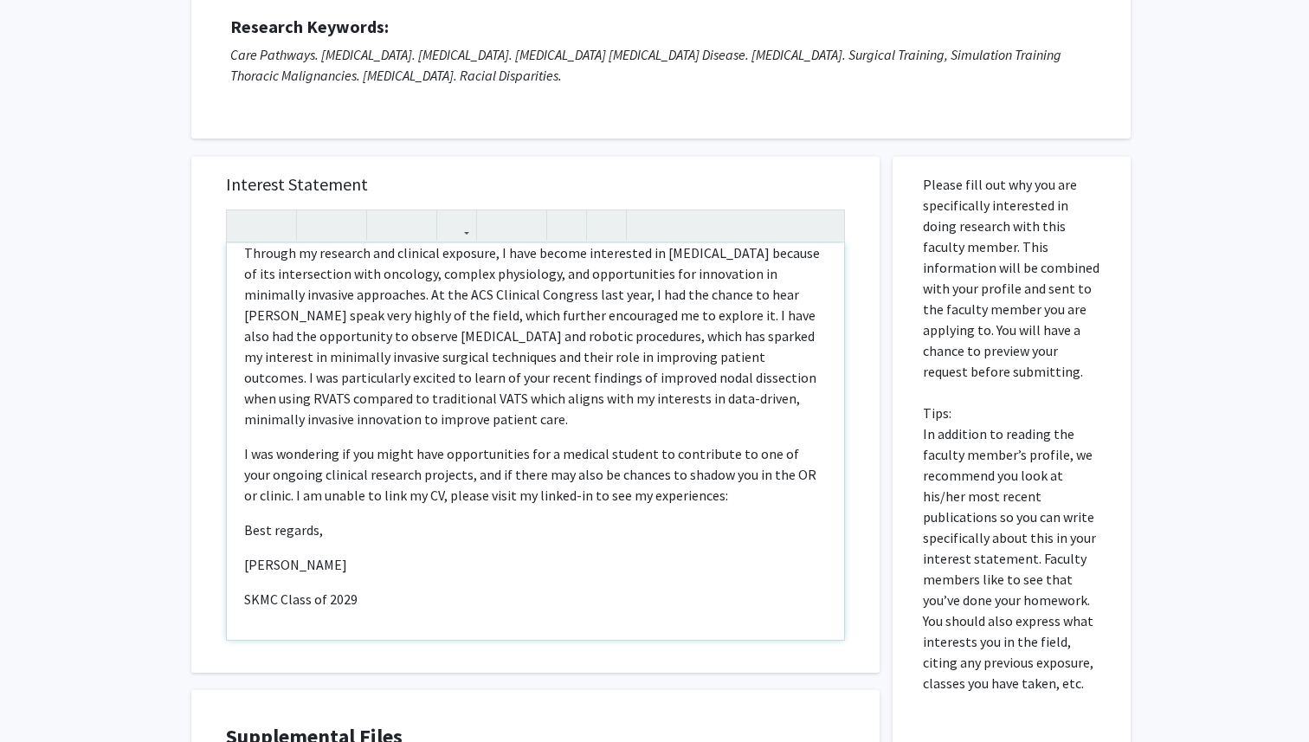
click at [391, 494] on p "I was wondering if you might have opportunities for a medical student to contri…" at bounding box center [535, 474] width 583 height 62
type textarea "<p>Dear Dr. Okusanya,</p><p>My name is Vasuda Dokiparthi, and I am an M1 at Sid…"
click at [717, 494] on p "I was wondering if you might have opportunities for a medical student to contri…" at bounding box center [535, 474] width 583 height 62
click at [463, 229] on icon "button" at bounding box center [456, 225] width 15 height 29
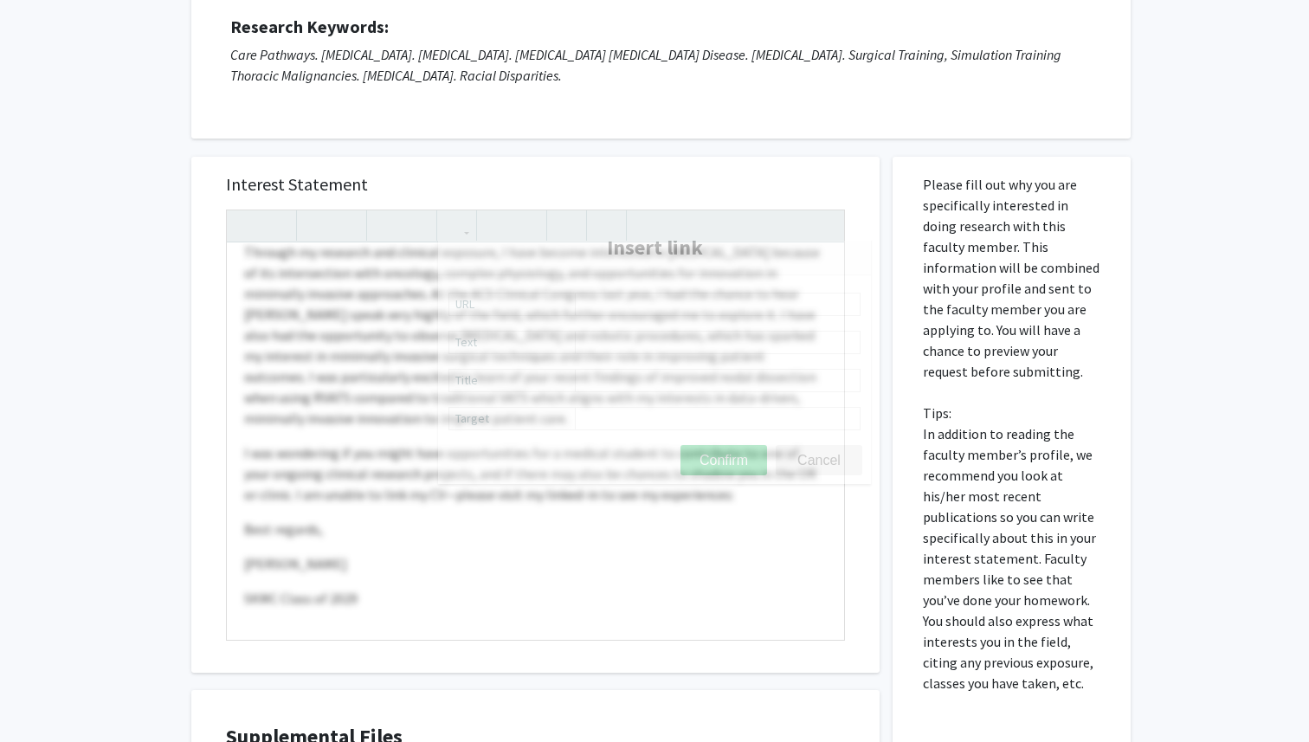
click at [489, 258] on body "Skip navigation Home Search Bookmarks Requests Projects Messages My Profile Vas…" at bounding box center [654, 142] width 1309 height 742
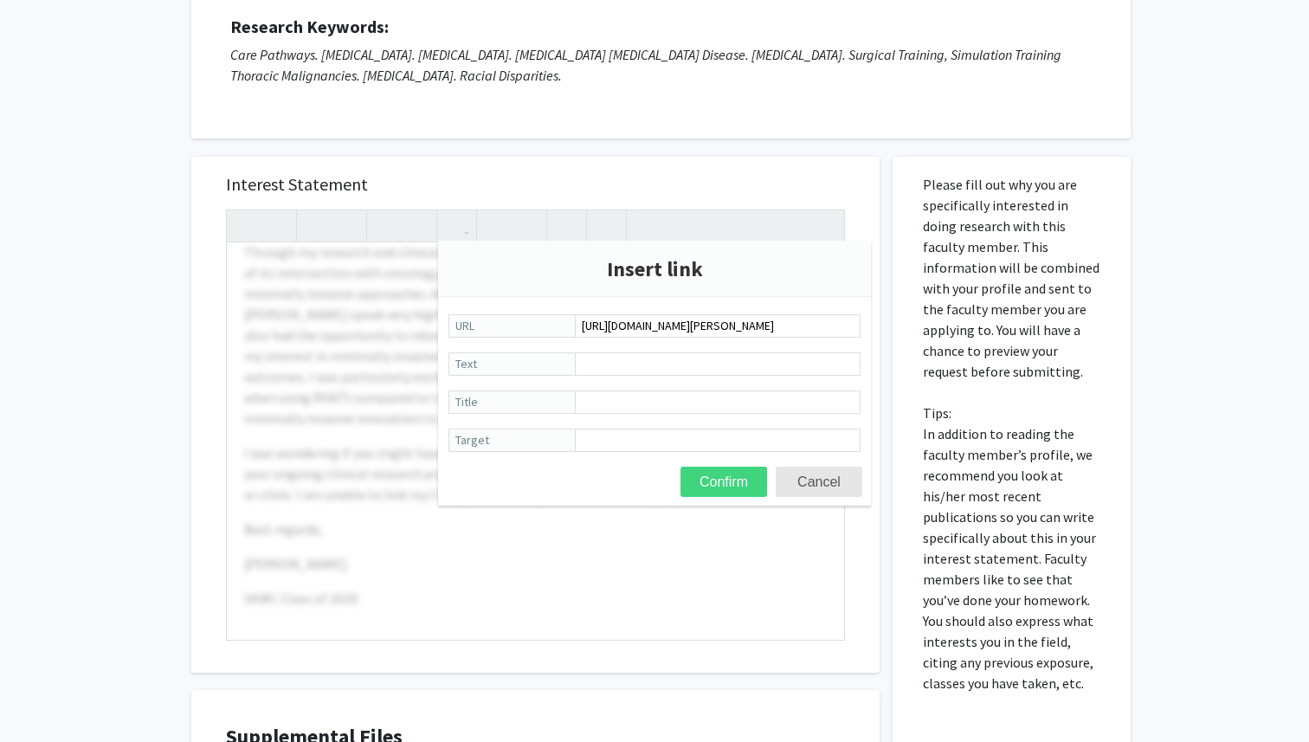
type input "https://www.linkedin.com/in/vasuda-dokiparthi/"
click at [744, 480] on button "Confirm" at bounding box center [724, 482] width 87 height 30
type textarea "<p>Dear Dr. Okusanya,</p><p>My name is Vasuda Dokiparthi, and I am an M1 at Sid…"
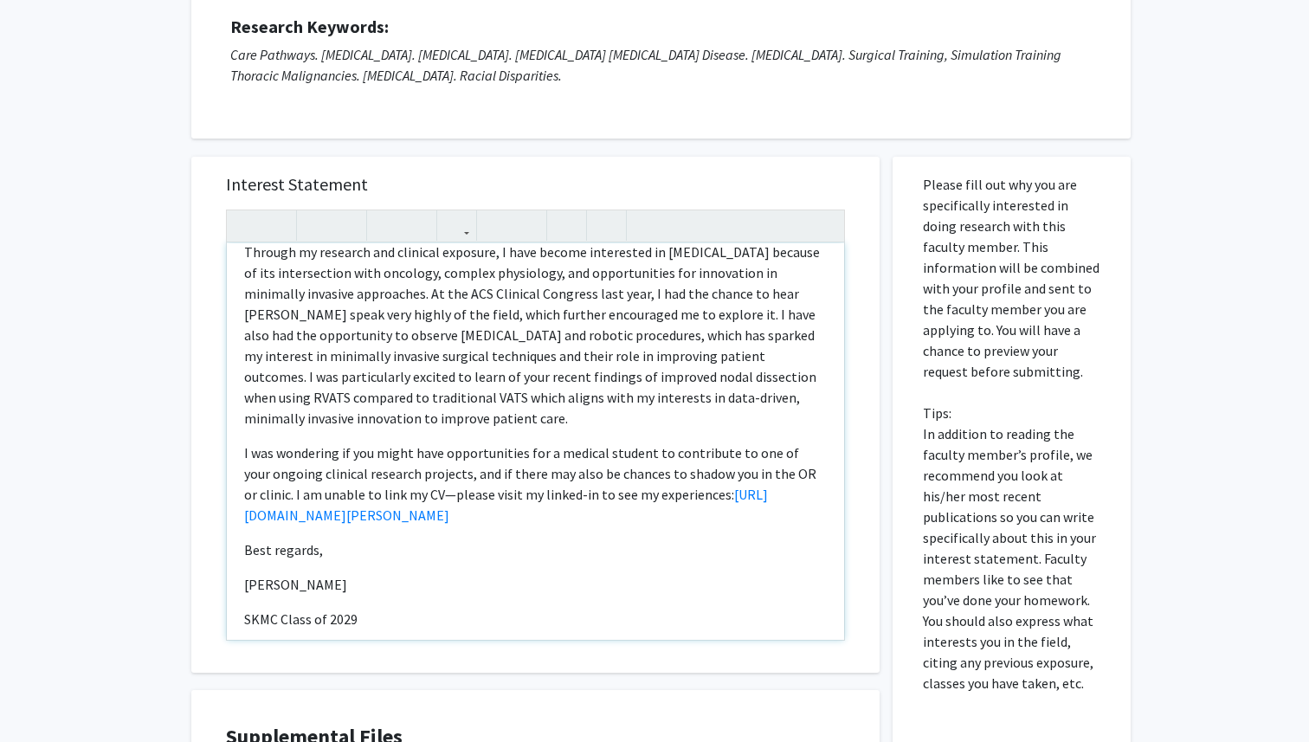
click at [696, 513] on p "I was wondering if you might have opportunities for a medical student to contri…" at bounding box center [535, 484] width 583 height 83
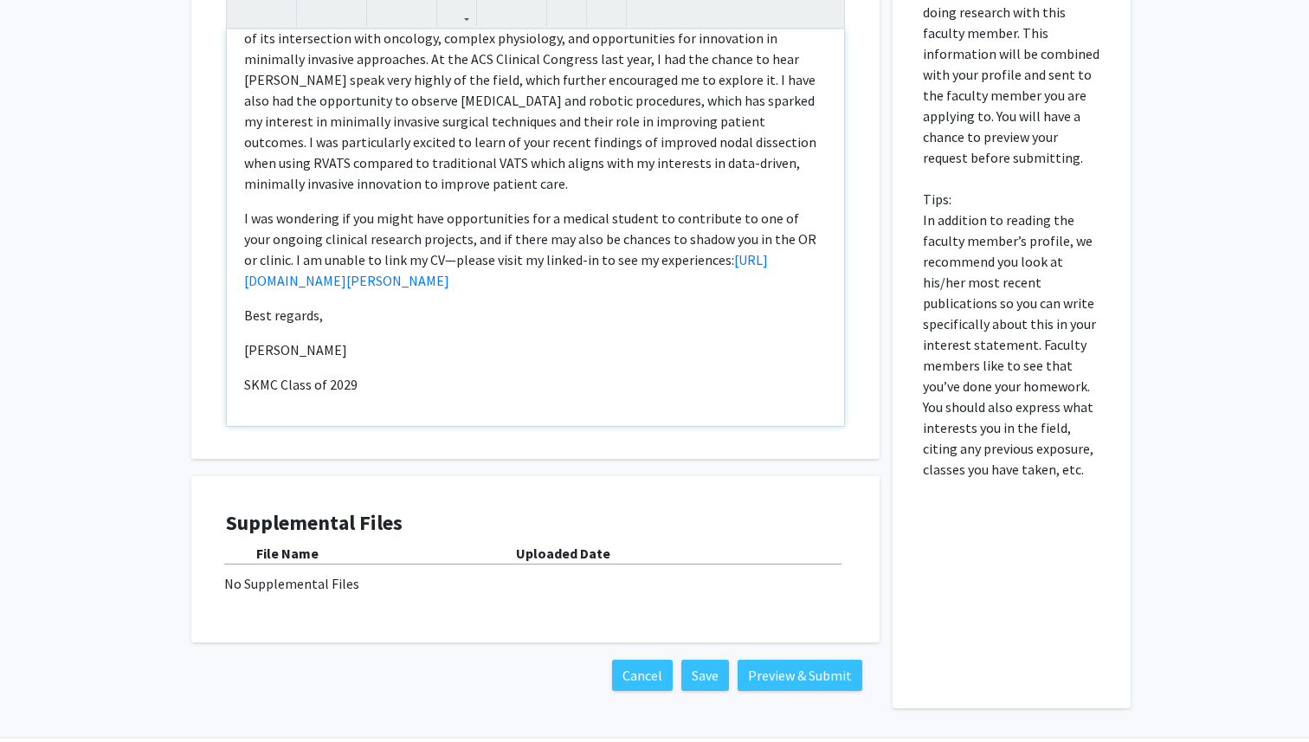
scroll to position [500, 0]
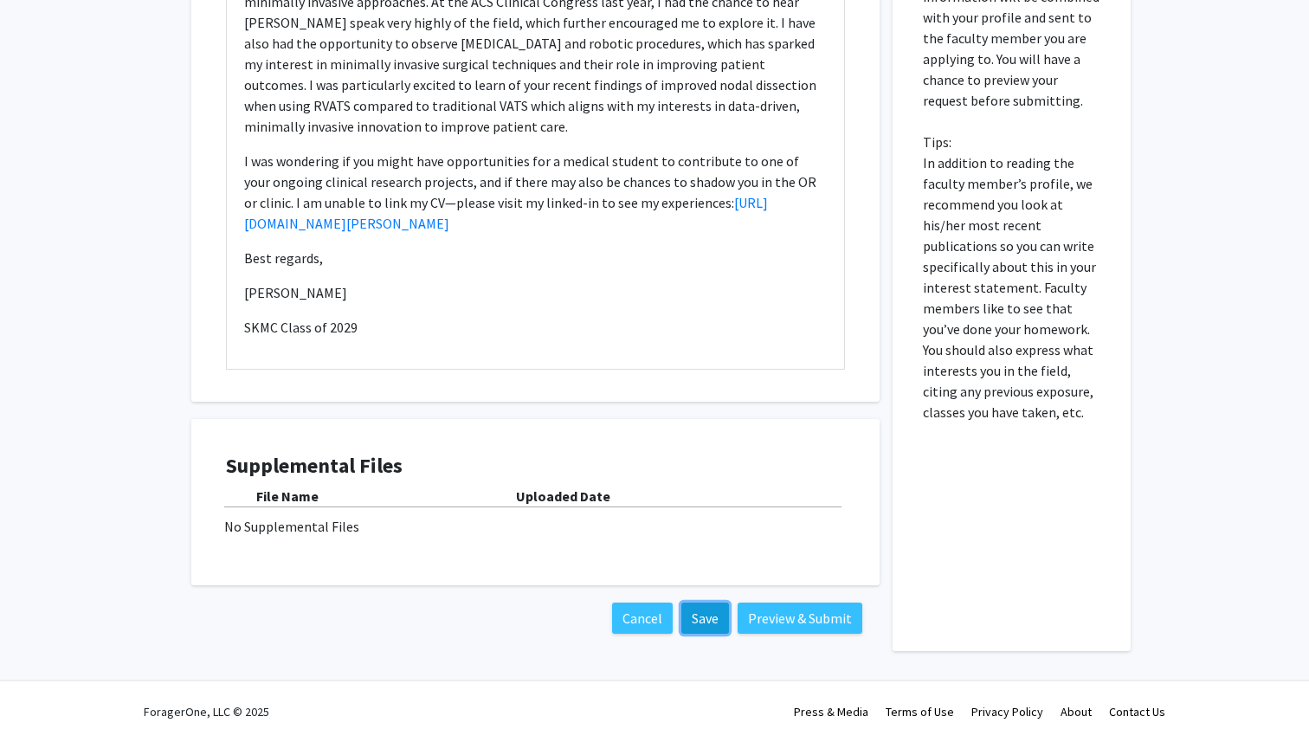
click at [705, 612] on button "Save" at bounding box center [706, 618] width 48 height 31
click at [787, 623] on button "Preview & Submit" at bounding box center [800, 618] width 125 height 31
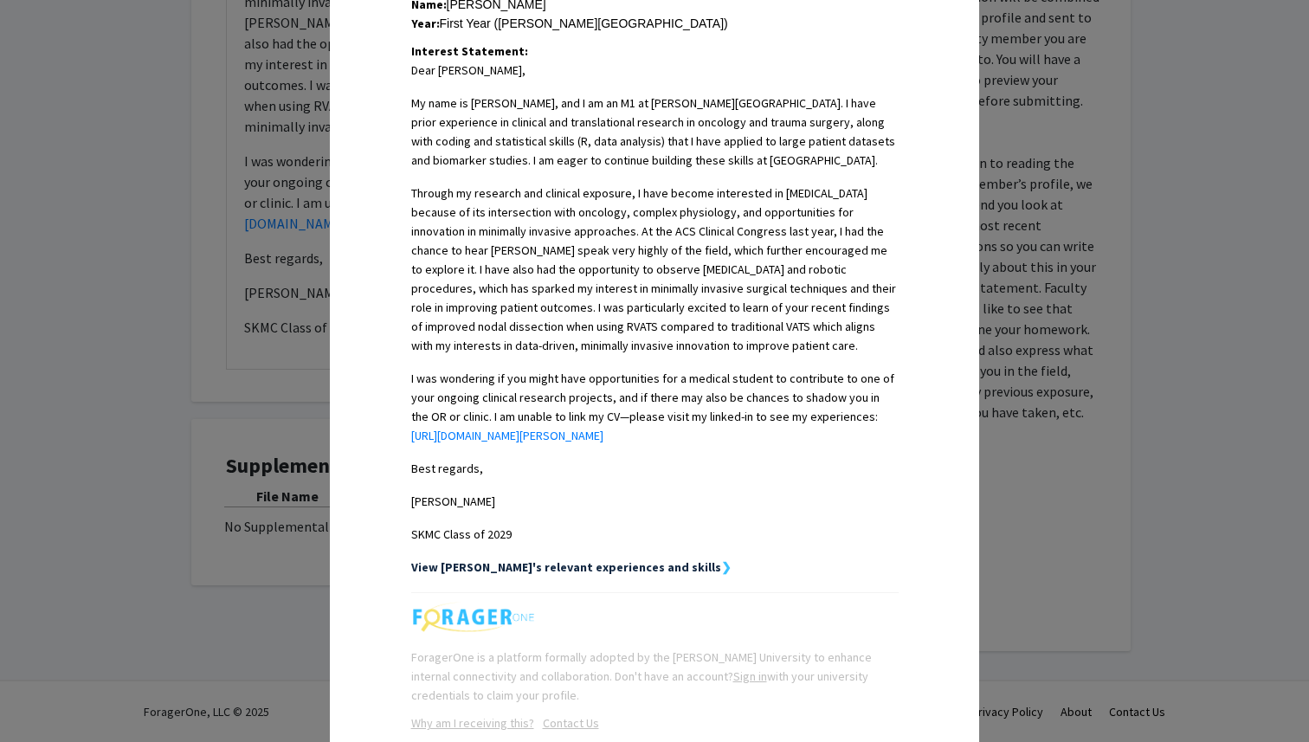
scroll to position [418, 0]
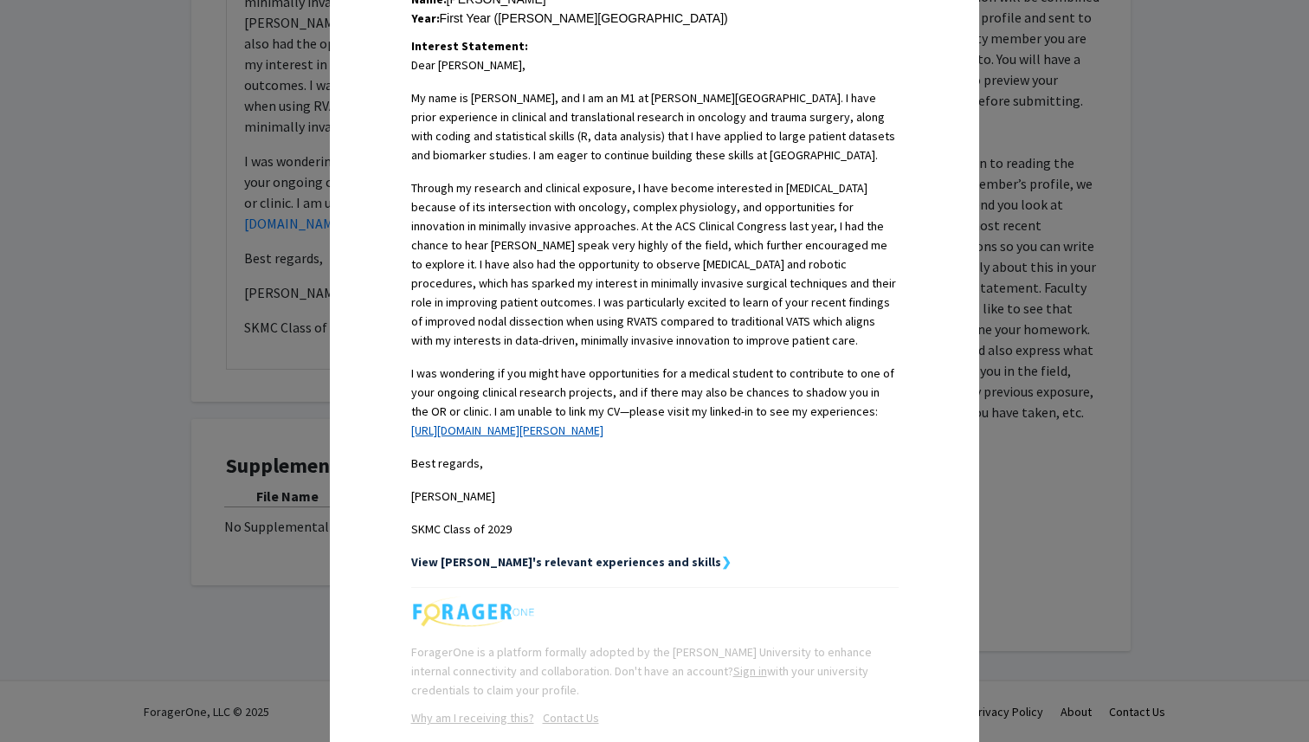
click at [604, 435] on link "https://www.linkedin.com/in/vasuda-dokiparthi/" at bounding box center [507, 431] width 192 height 16
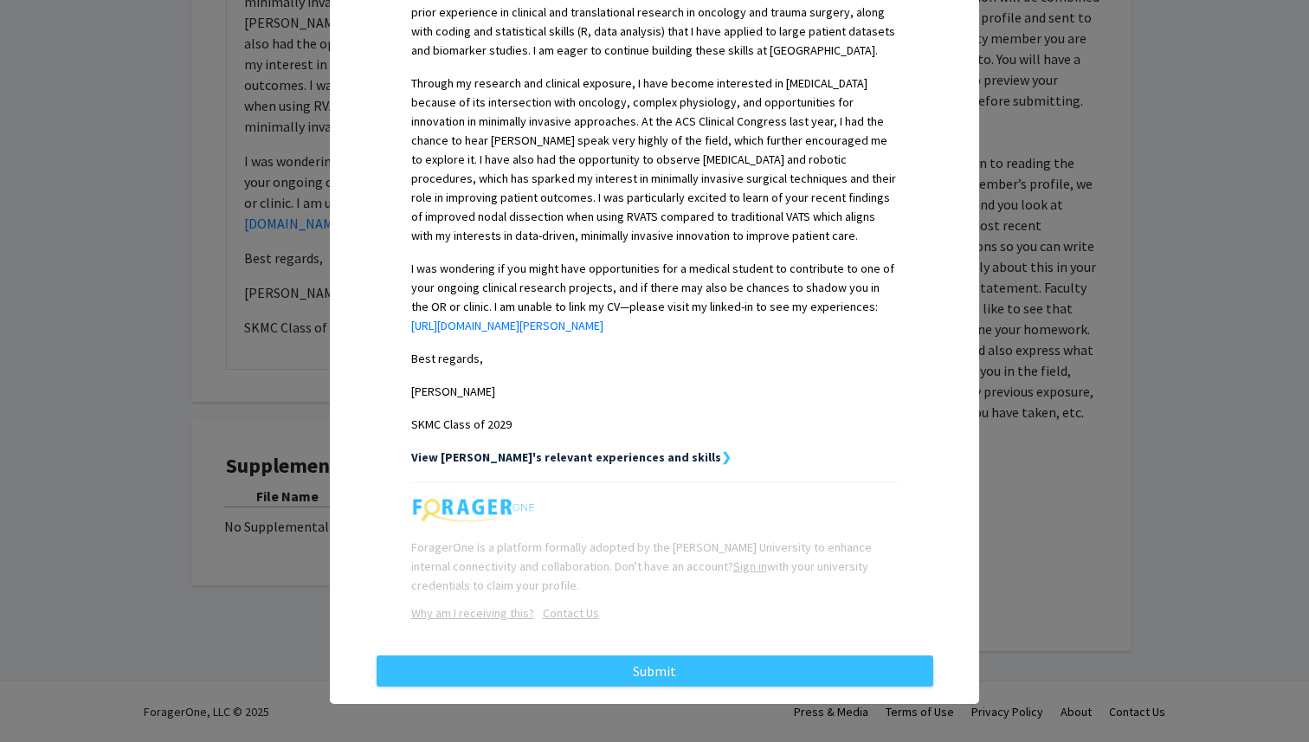
scroll to position [531, 0]
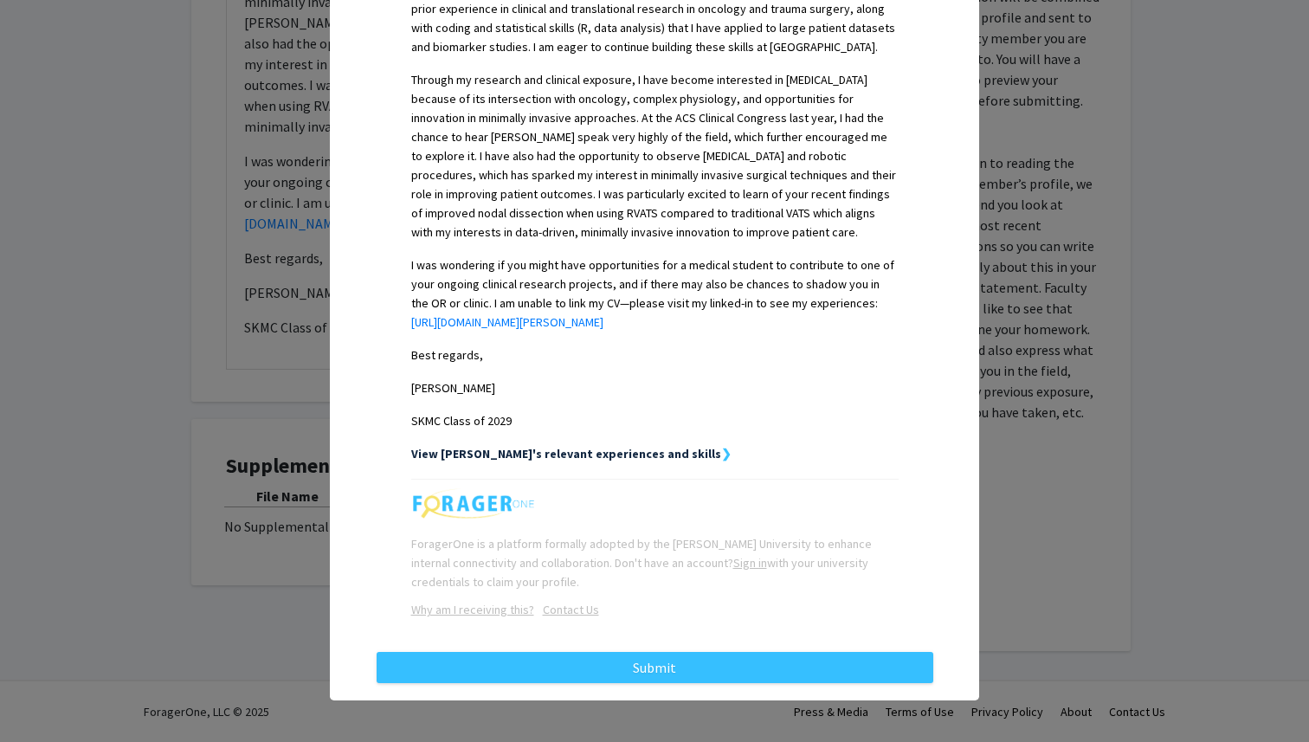
click at [635, 452] on strong "View [PERSON_NAME]'s relevant experiences and skills" at bounding box center [566, 454] width 310 height 16
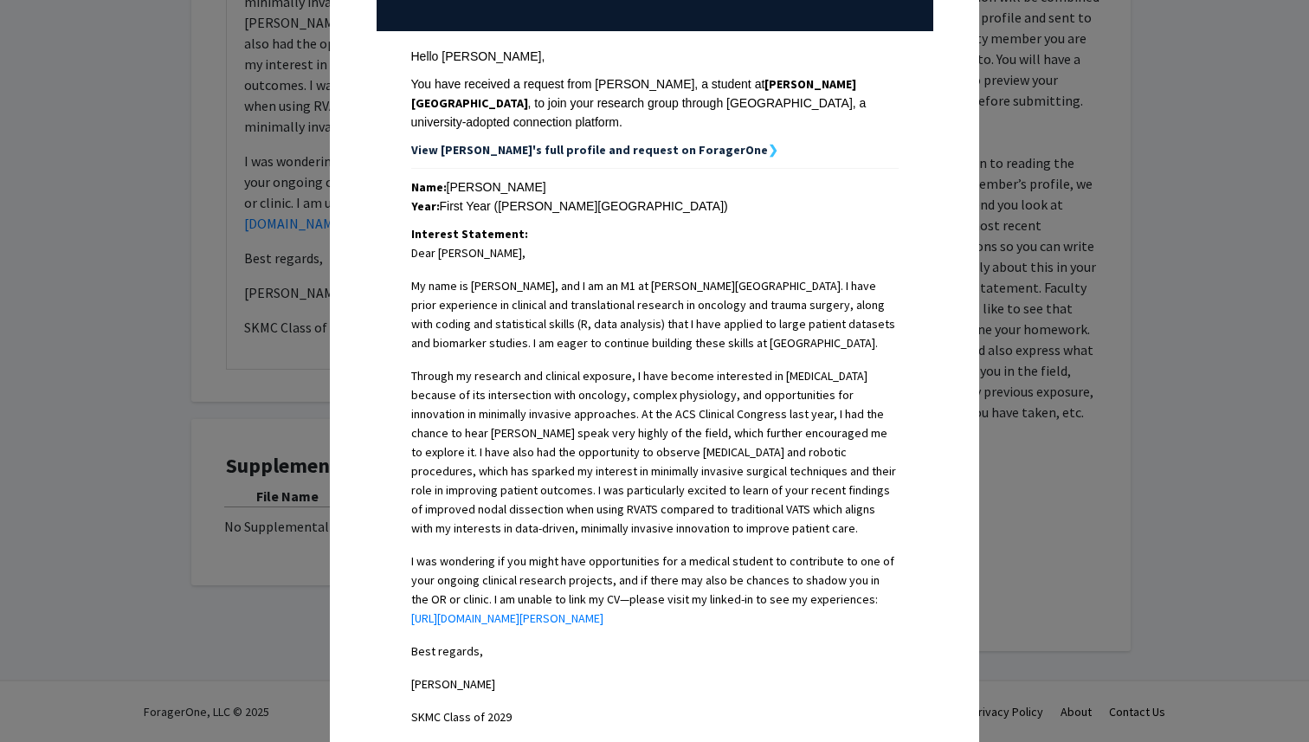
scroll to position [0, 0]
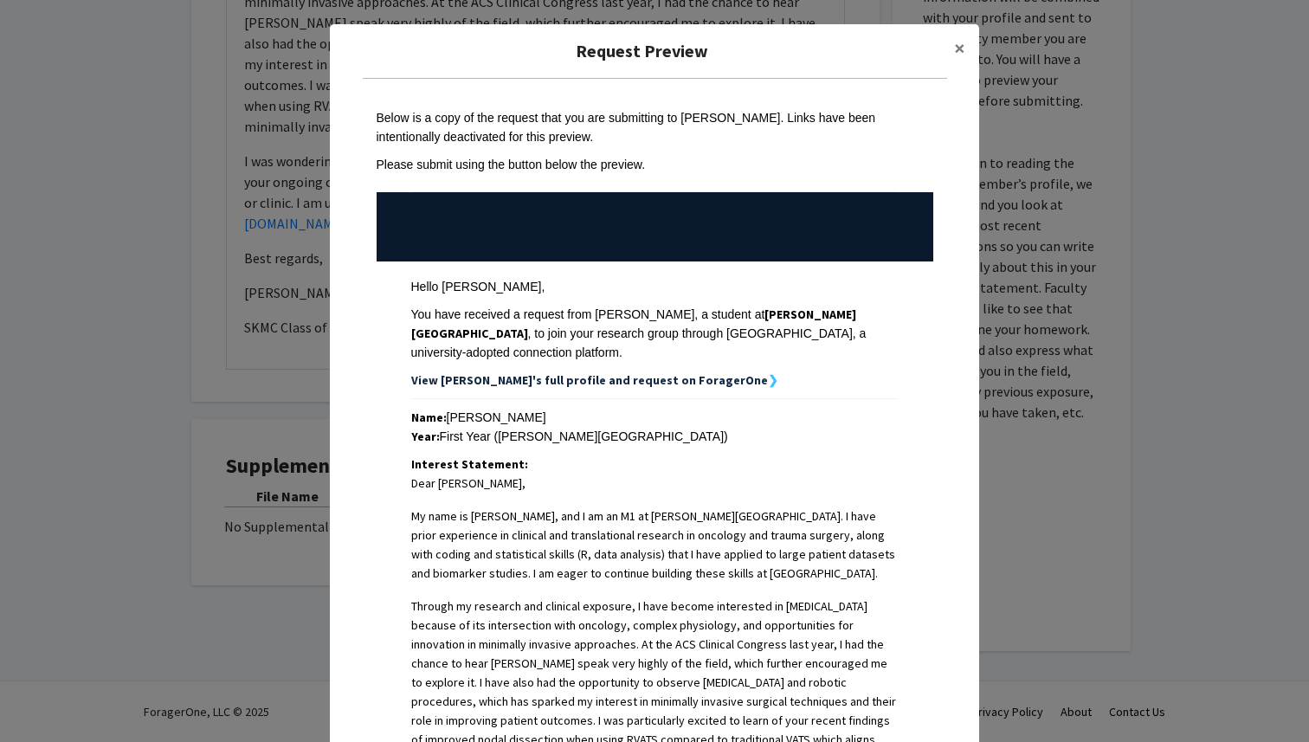
click at [659, 380] on strong "View [PERSON_NAME]'s full profile and request on ForagerOne" at bounding box center [589, 380] width 357 height 16
click at [961, 42] on span "×" at bounding box center [959, 48] width 11 height 27
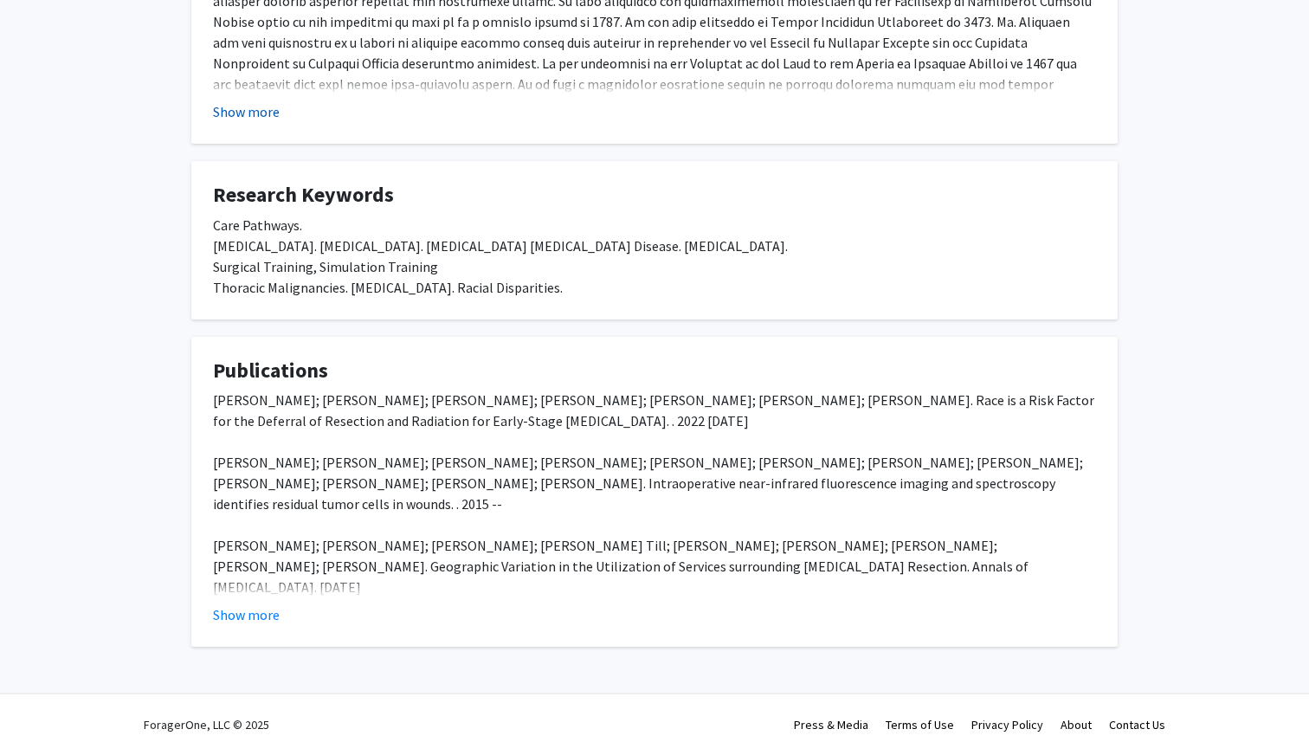
scroll to position [488, 0]
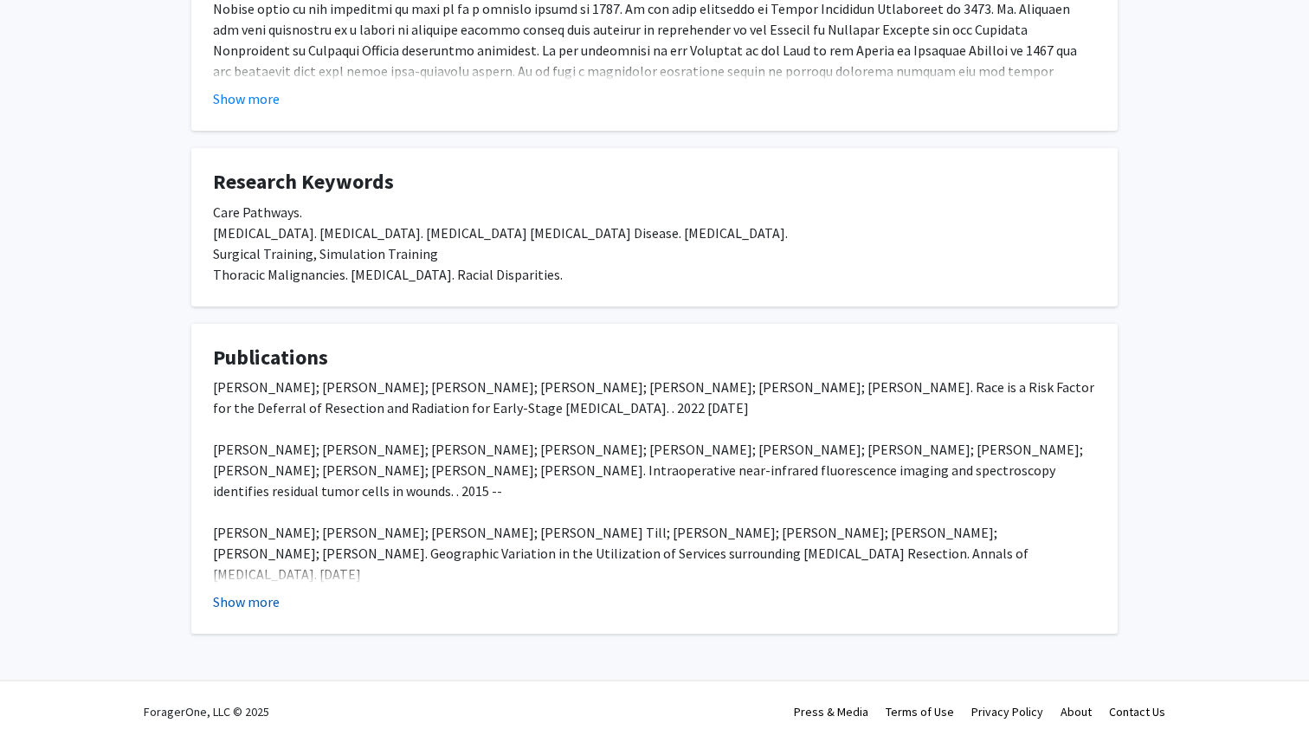
click at [240, 605] on button "Show more" at bounding box center [246, 601] width 67 height 21
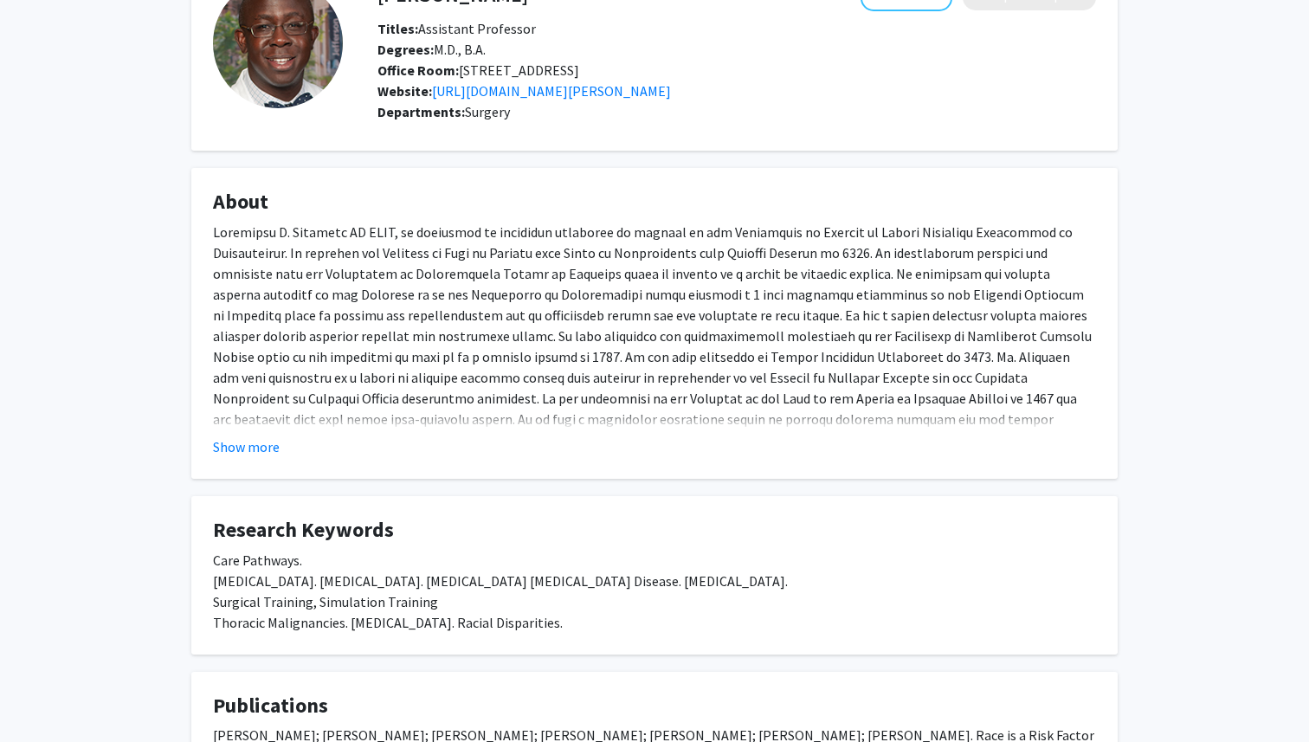
scroll to position [0, 0]
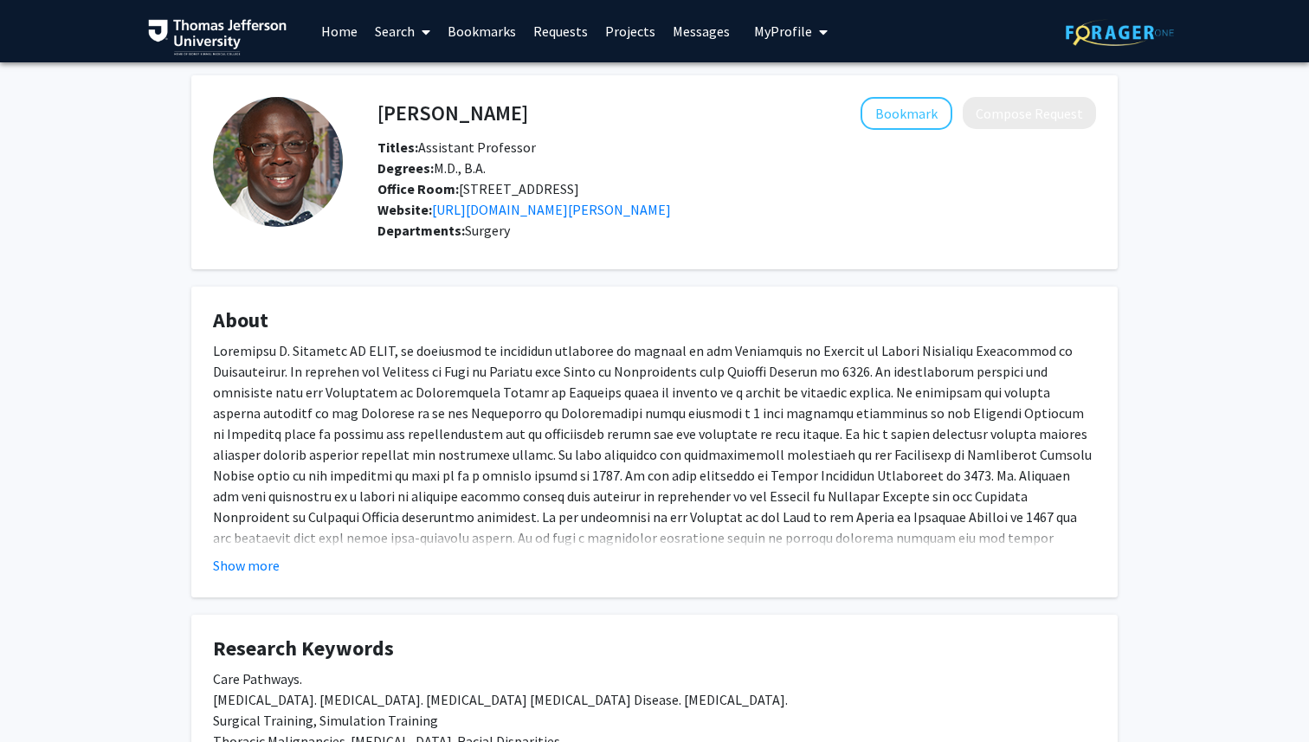
click at [803, 30] on span "My Profile" at bounding box center [783, 31] width 58 height 17
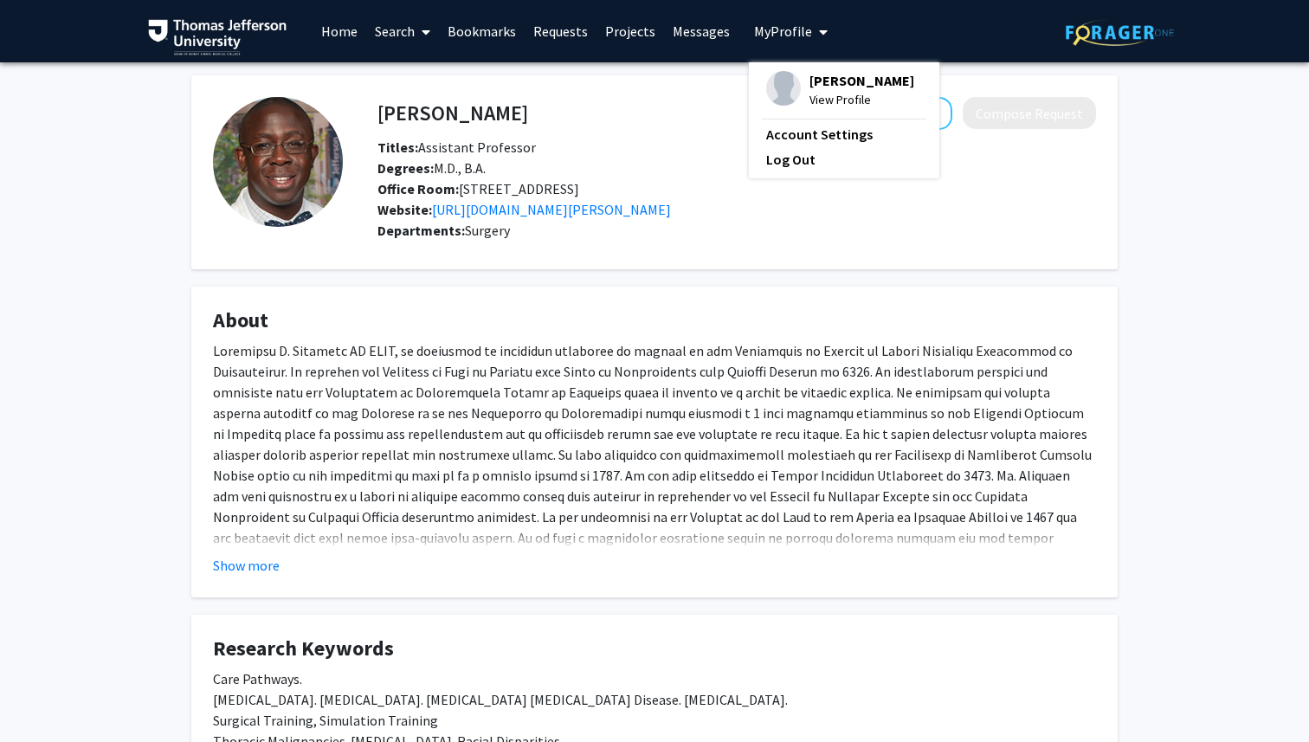
click at [819, 102] on span "View Profile" at bounding box center [862, 99] width 105 height 19
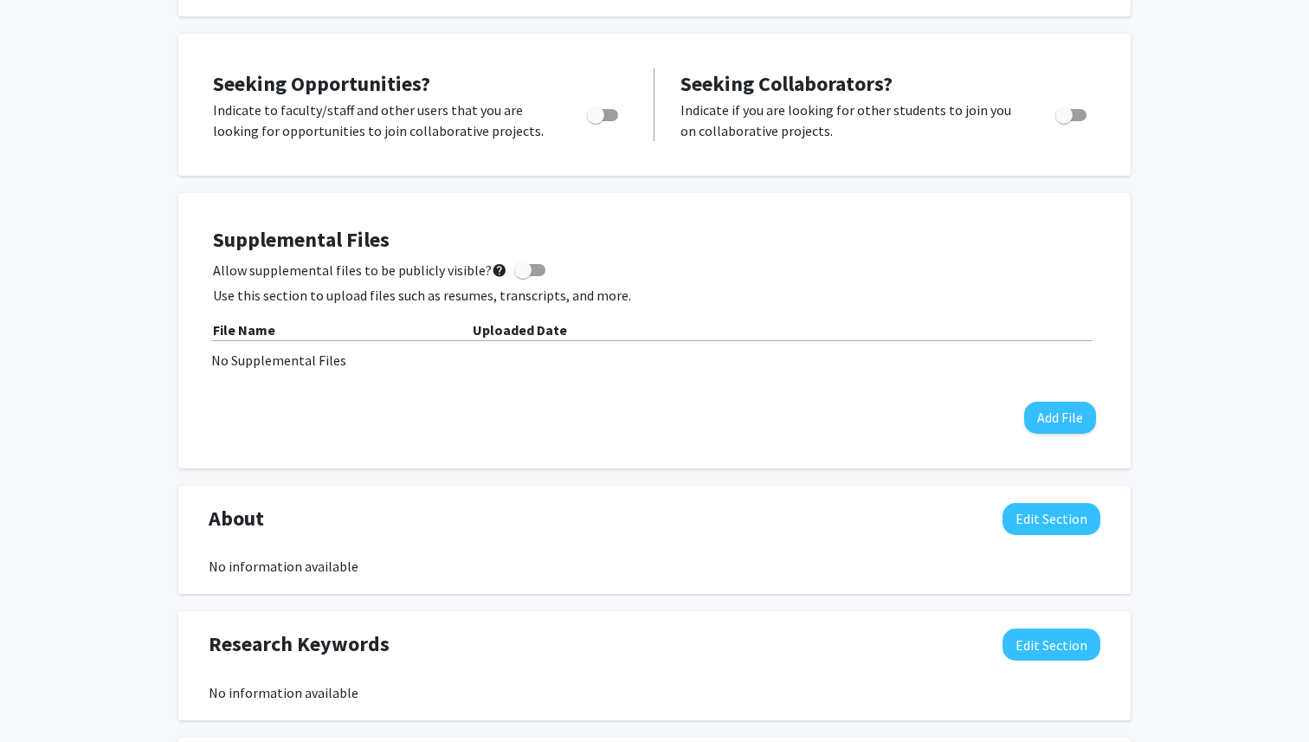
scroll to position [265, 0]
click at [1043, 423] on button "Add File" at bounding box center [1060, 417] width 72 height 32
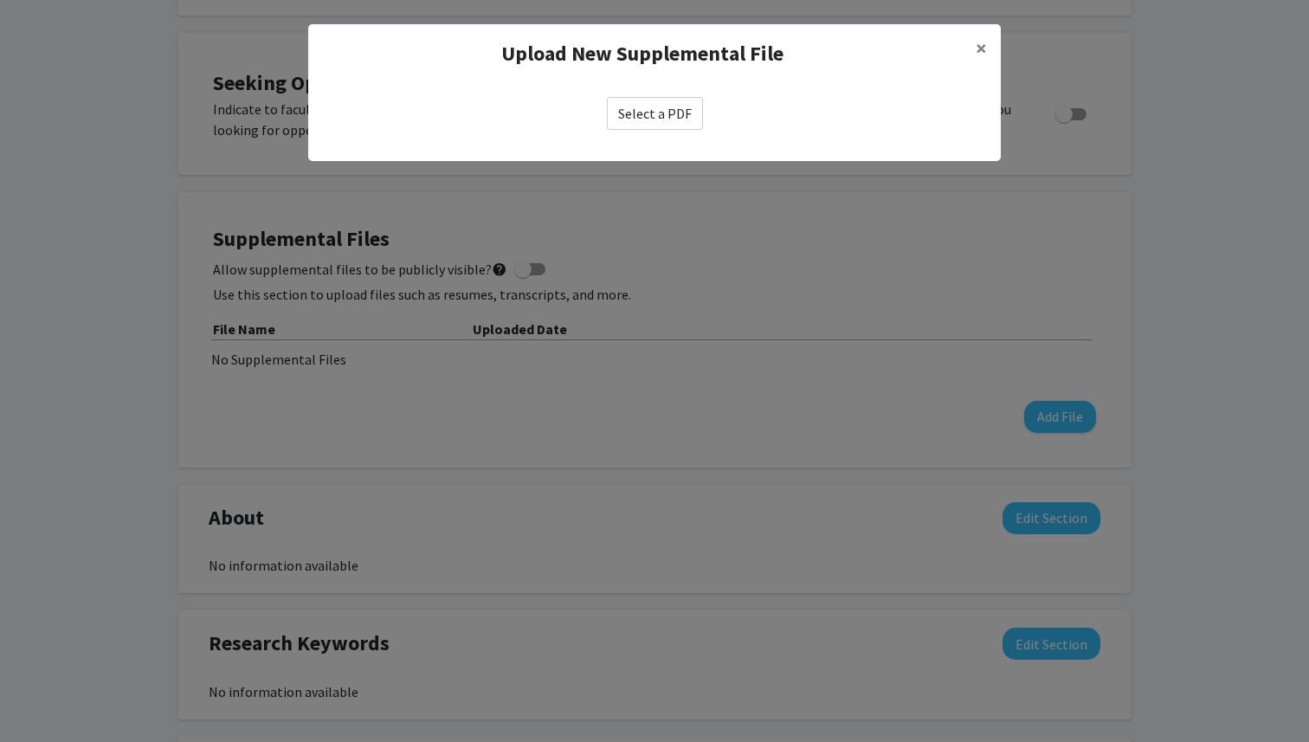
click at [656, 112] on label "Select a PDF" at bounding box center [655, 113] width 96 height 33
click at [0, 0] on input "Select a PDF" at bounding box center [0, 0] width 0 height 0
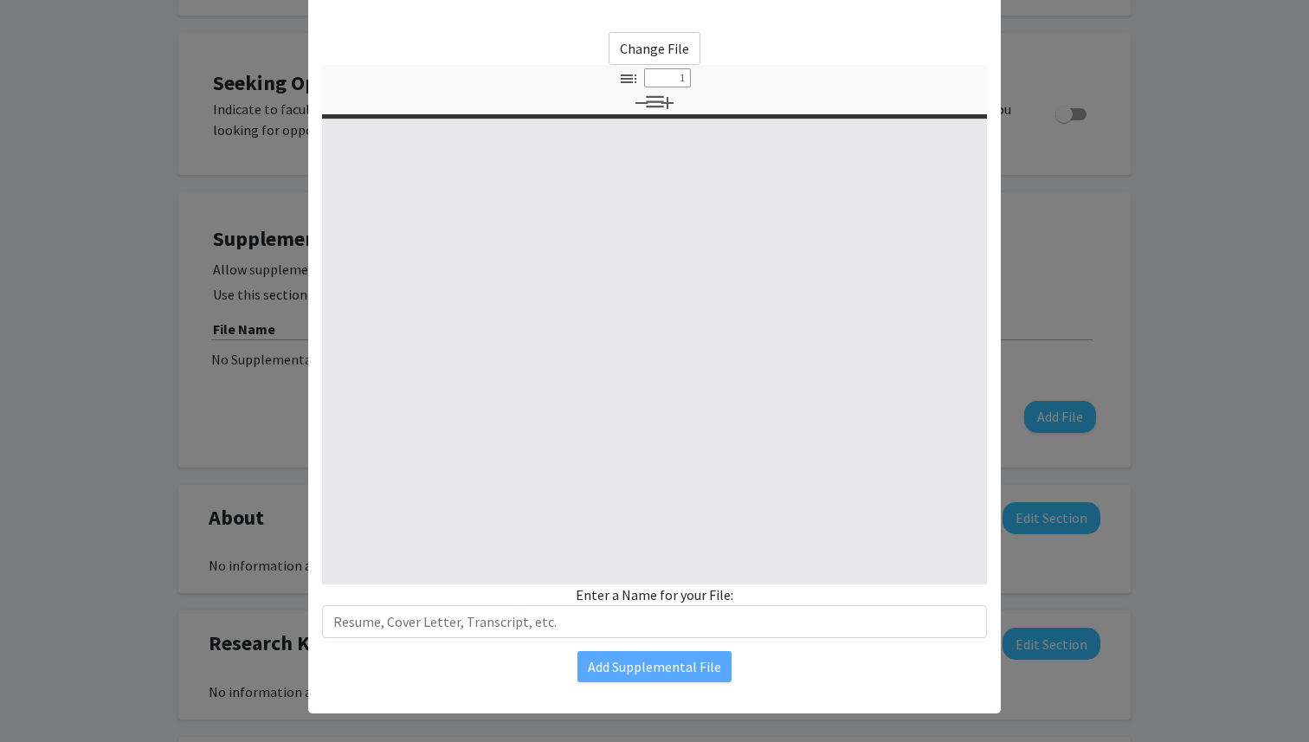
scroll to position [78, 0]
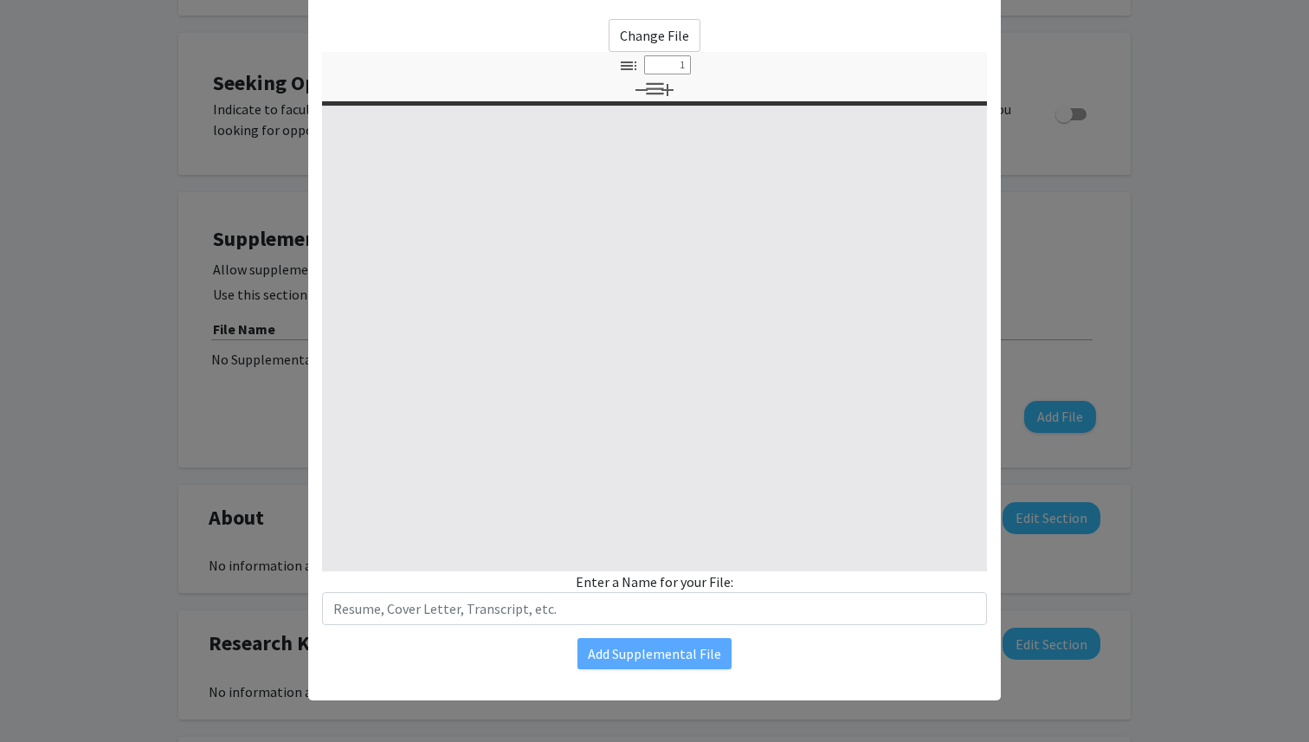
select select "custom"
type input "0"
select select "custom"
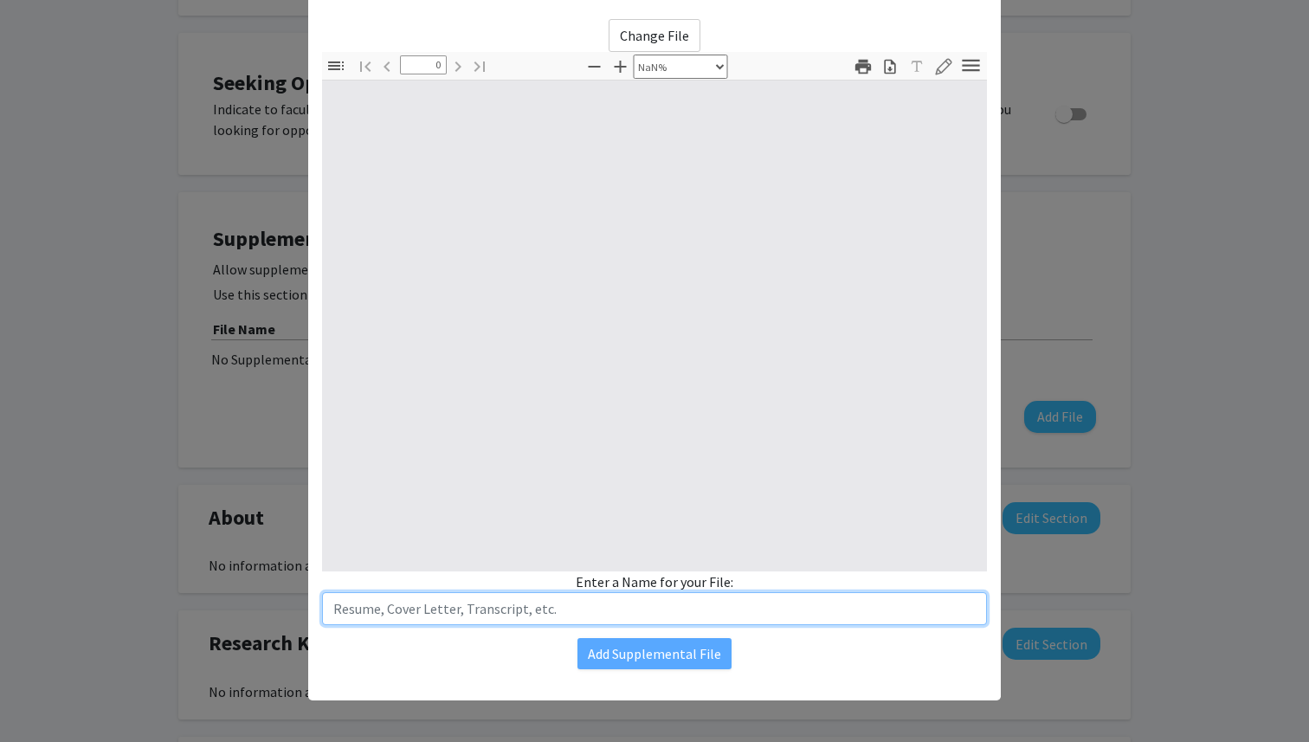
click at [715, 616] on input "text" at bounding box center [654, 608] width 665 height 33
type input "1"
select select "auto"
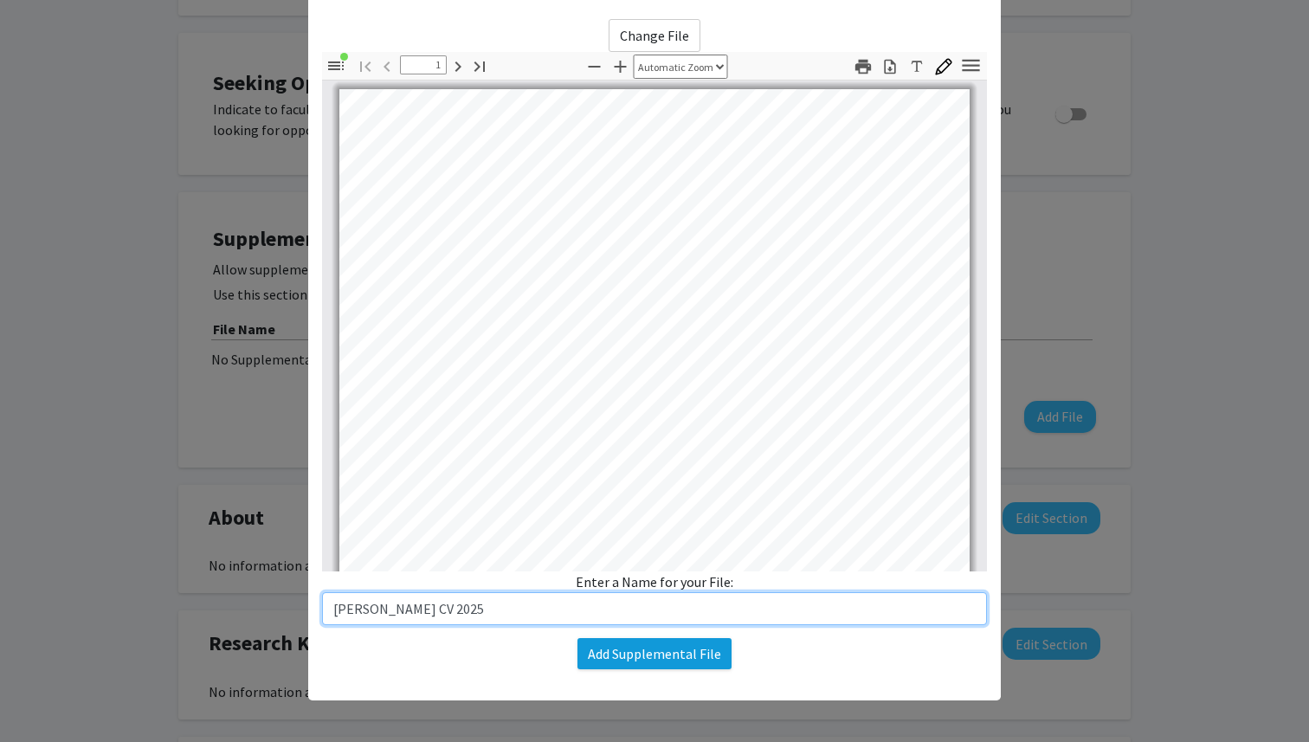
type input "Vasuda CV 2025"
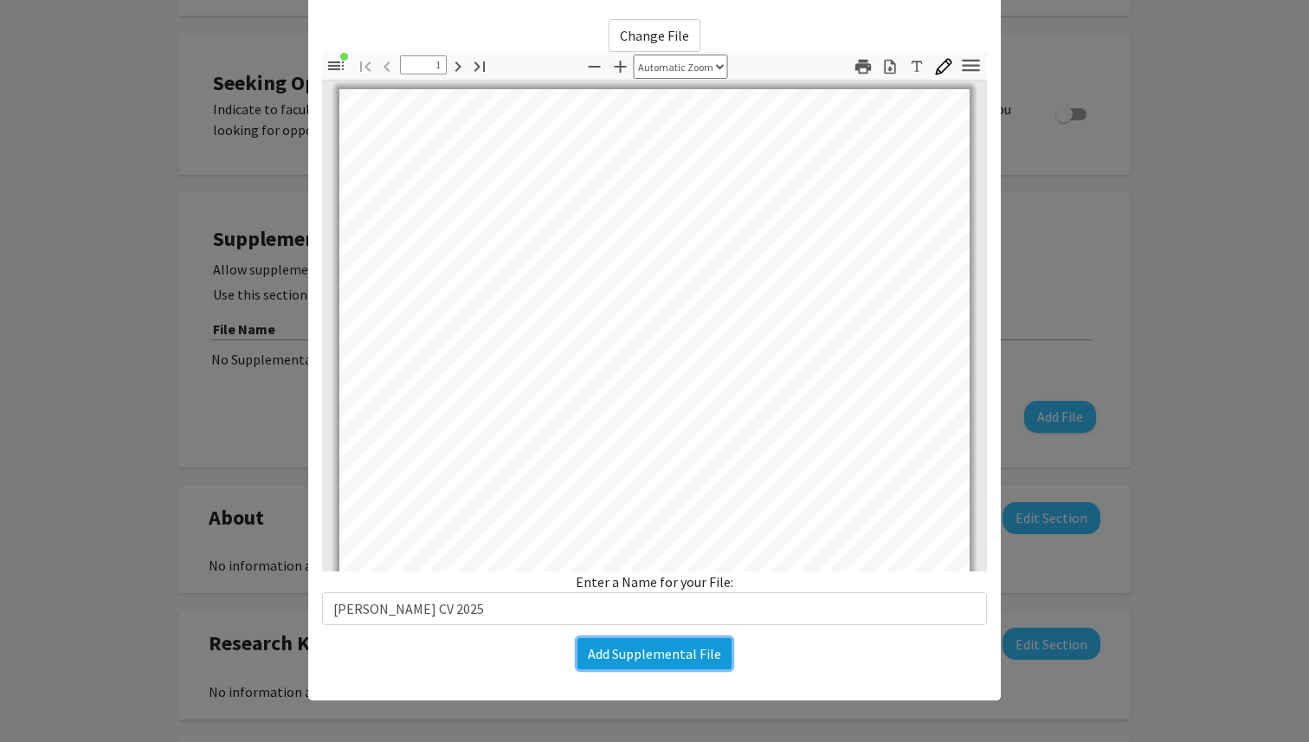
click at [654, 659] on button "Add Supplemental File" at bounding box center [655, 653] width 154 height 31
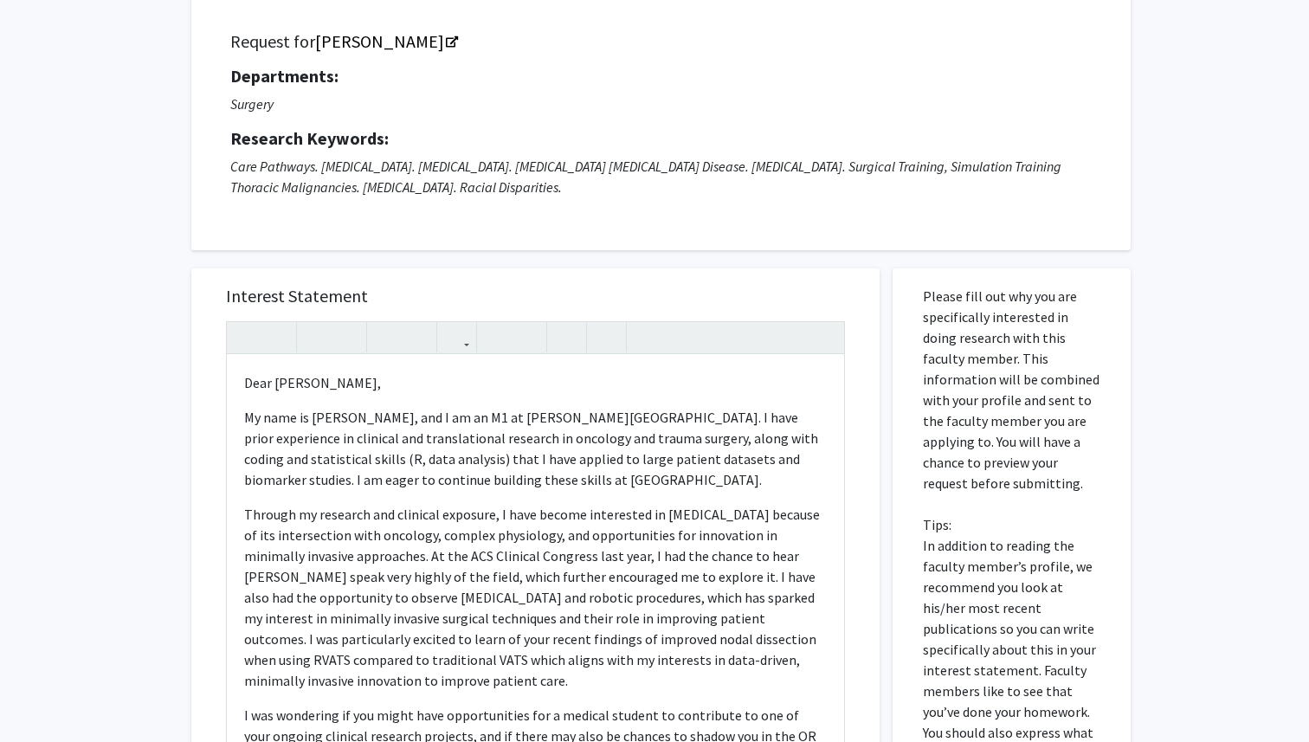
scroll to position [528, 0]
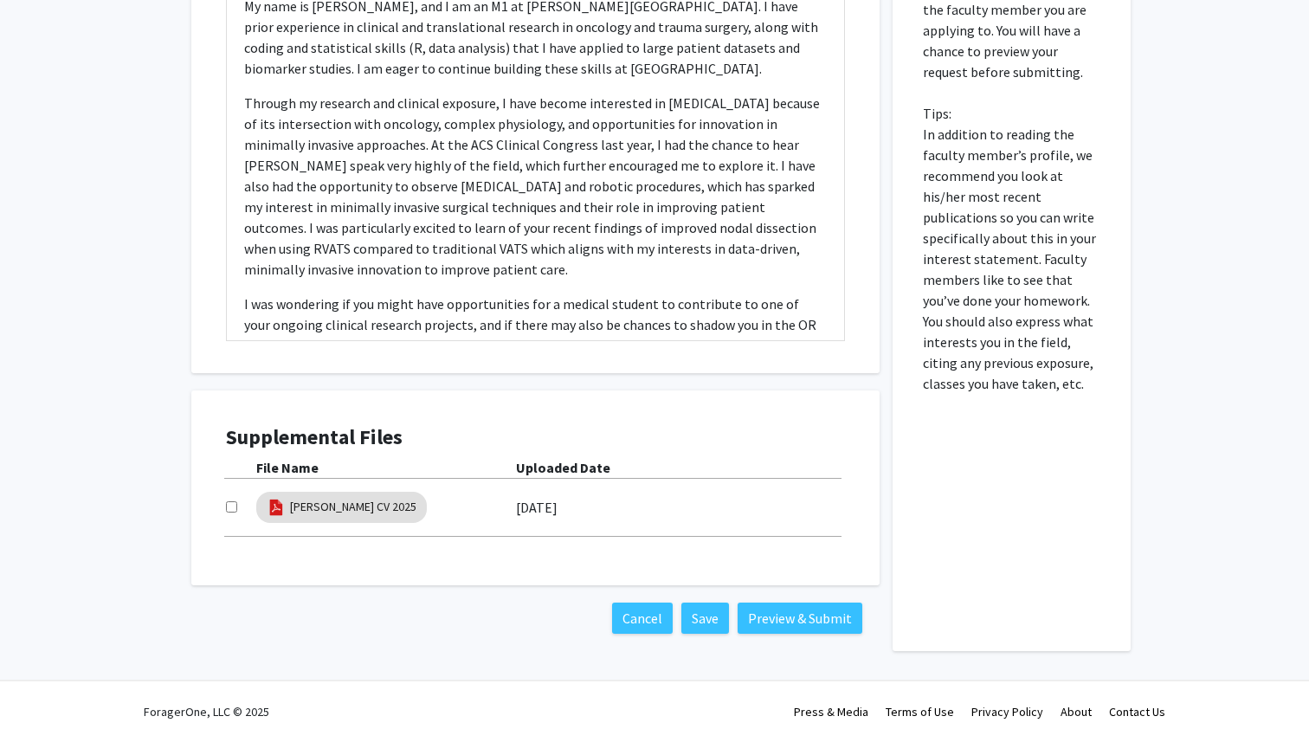
click at [234, 507] on input "checkbox" at bounding box center [231, 506] width 11 height 11
checkbox input "true"
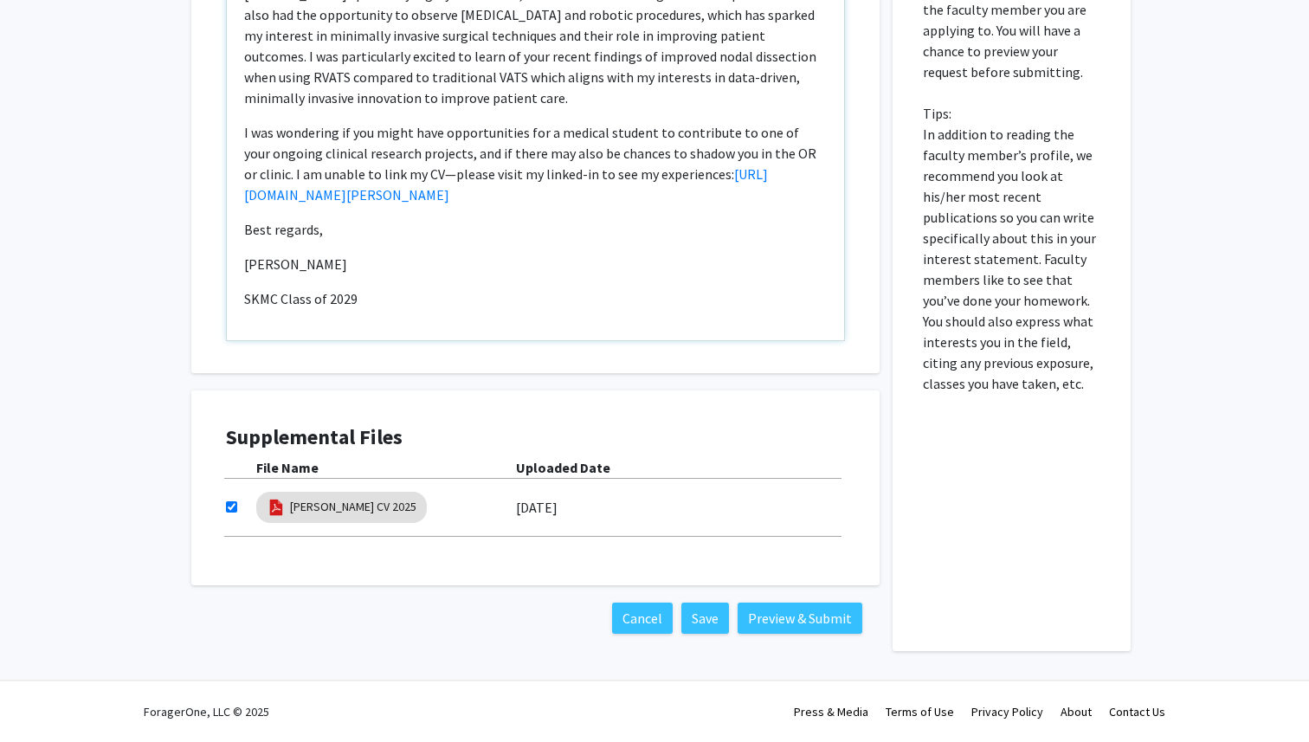
drag, startPoint x: 642, startPoint y: 195, endPoint x: 240, endPoint y: 178, distance: 402.2
click at [240, 178] on div "Dear Dr. Okusanya, My name is Vasuda Dokiparthi, and I am an M1 at Sidney Kimme…" at bounding box center [535, 142] width 617 height 397
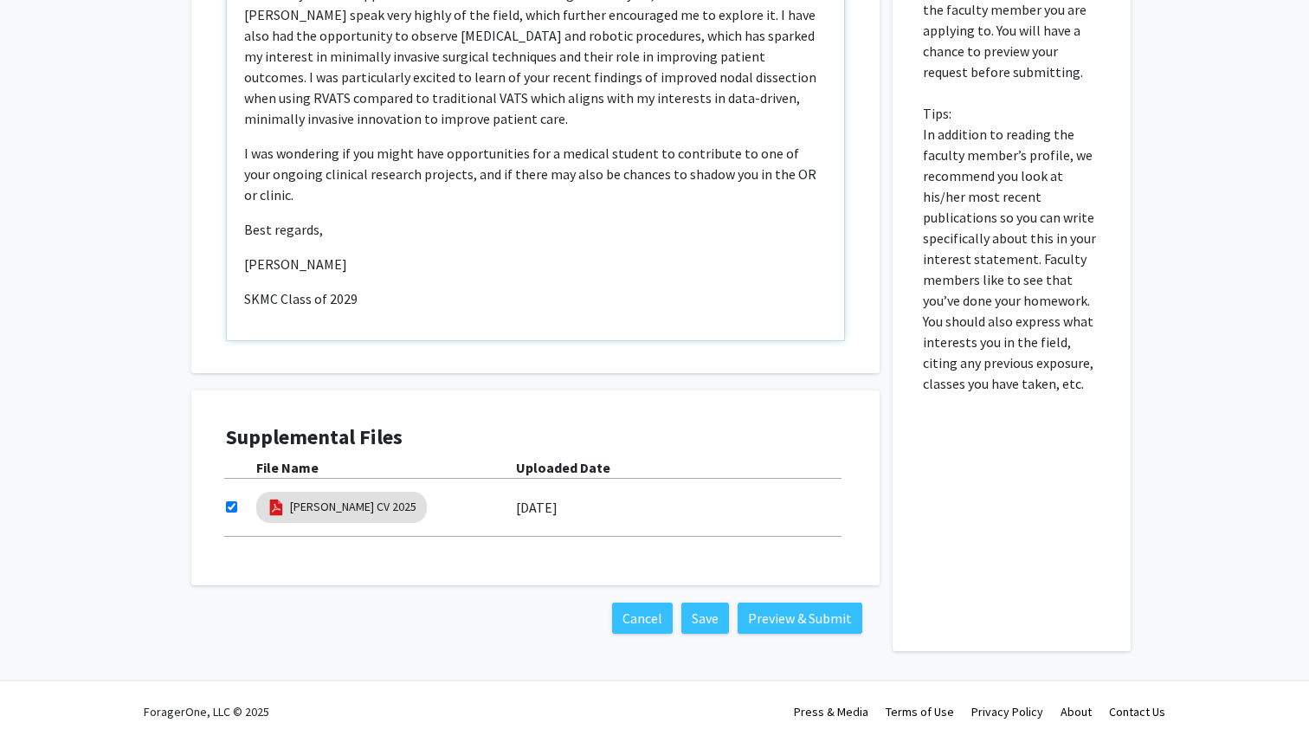
scroll to position [151, 0]
type textarea "<p>Dear [PERSON_NAME],</p><p>My name is [PERSON_NAME], and I am an M1 at [PERSO…"
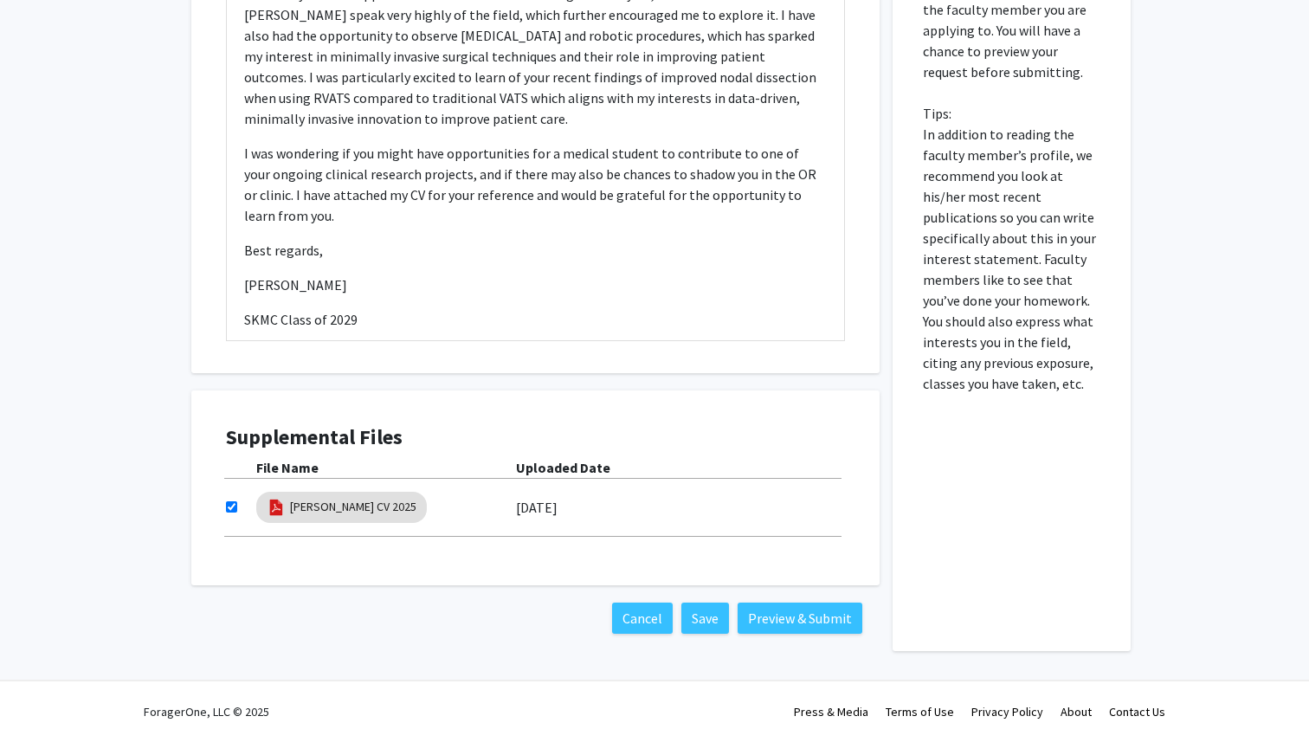
click at [591, 405] on div "Supplemental Files File Name Uploaded Date Vasuda CV 2025 08/25/2025" at bounding box center [535, 488] width 688 height 195
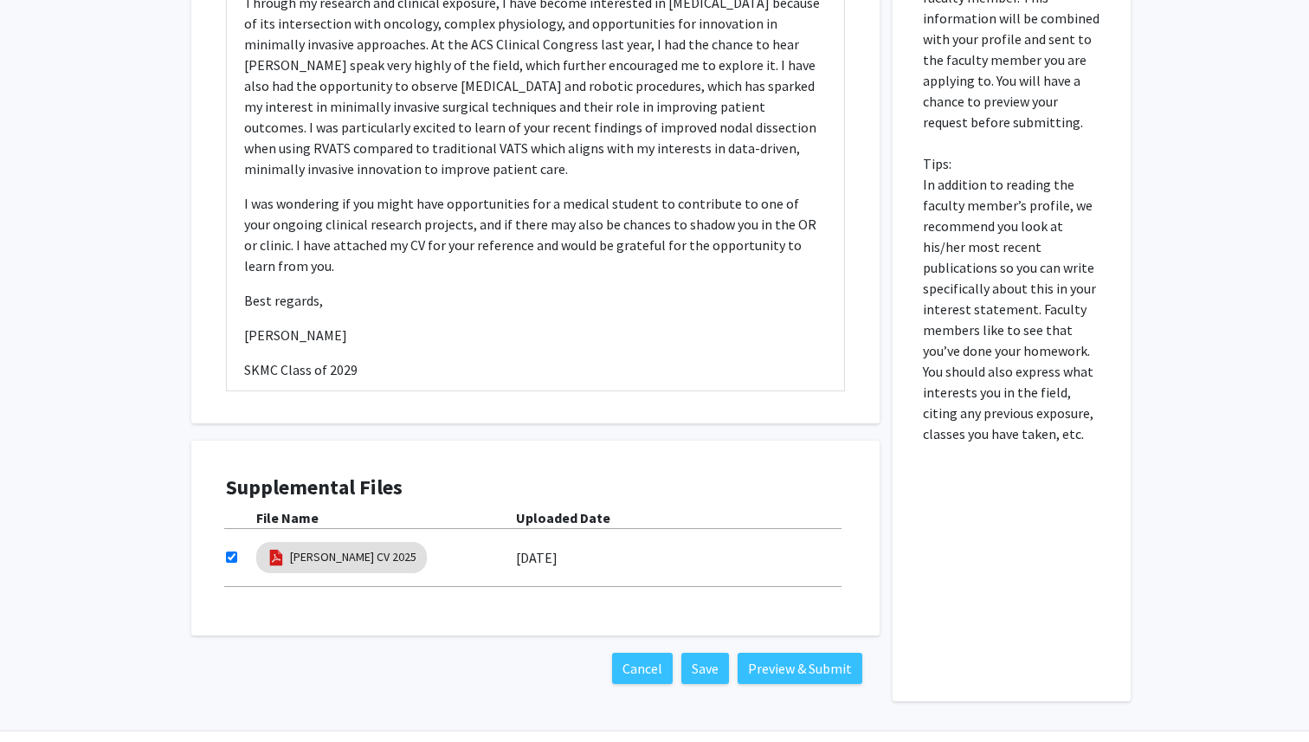
scroll to position [470, 0]
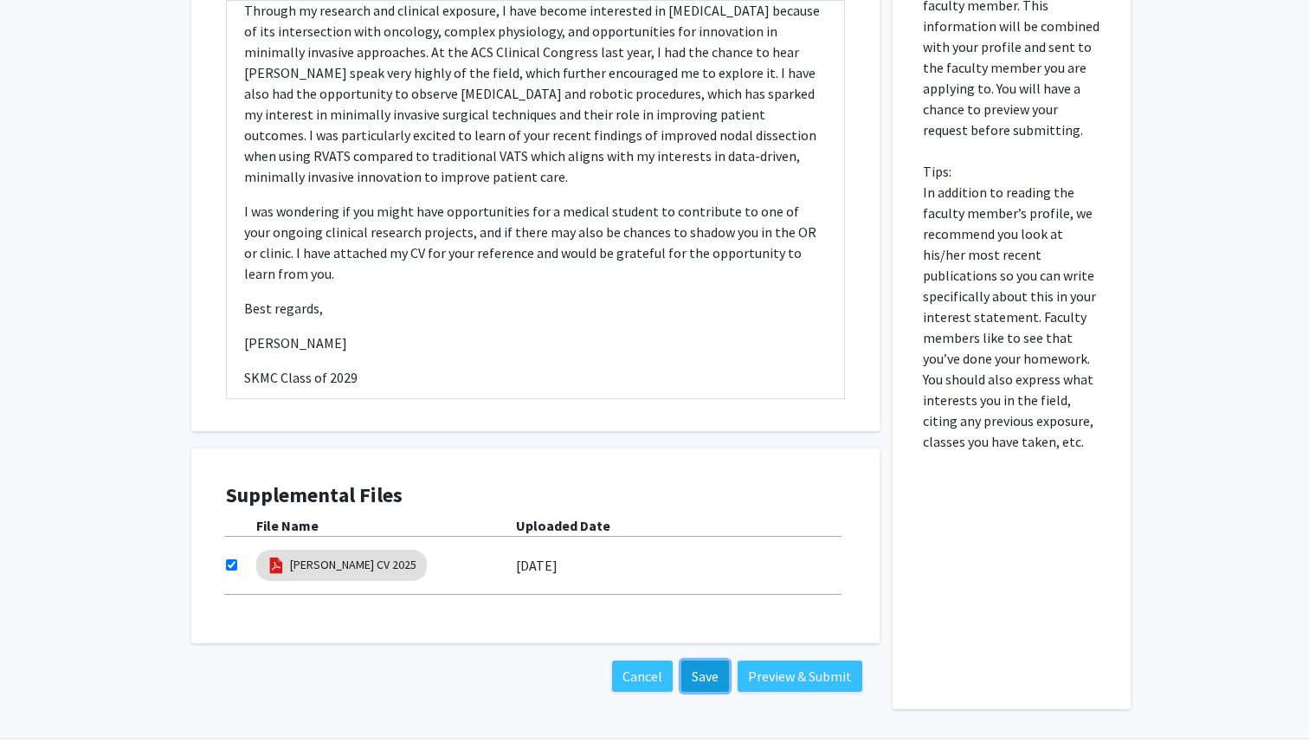
click at [711, 671] on button "Save" at bounding box center [706, 676] width 48 height 31
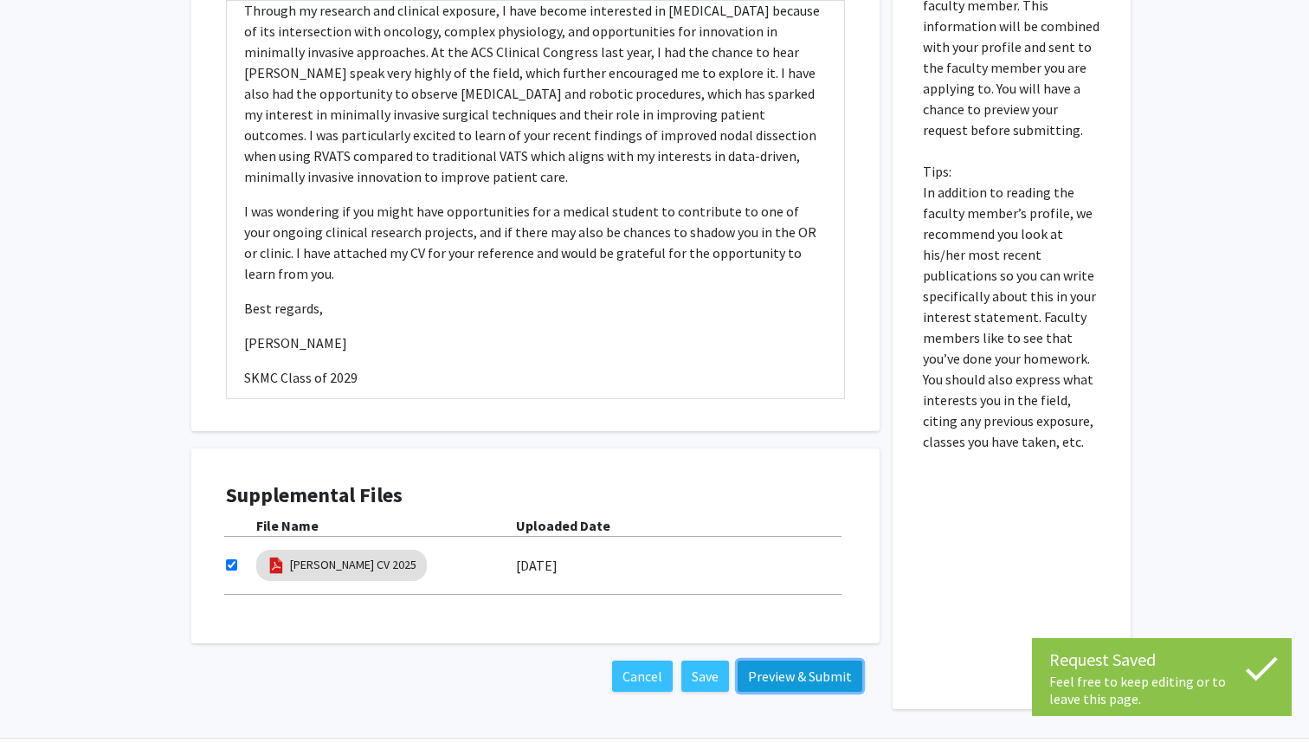
click at [781, 680] on button "Preview & Submit" at bounding box center [800, 676] width 125 height 31
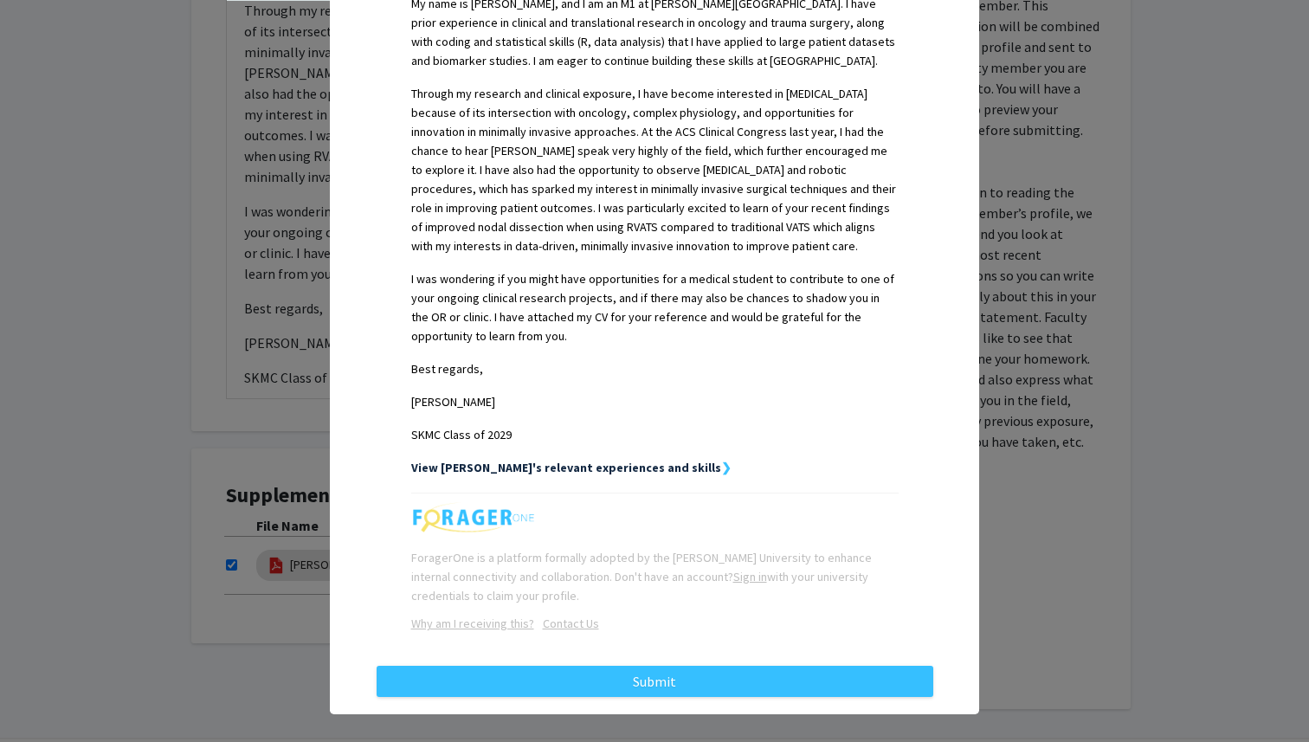
scroll to position [531, 0]
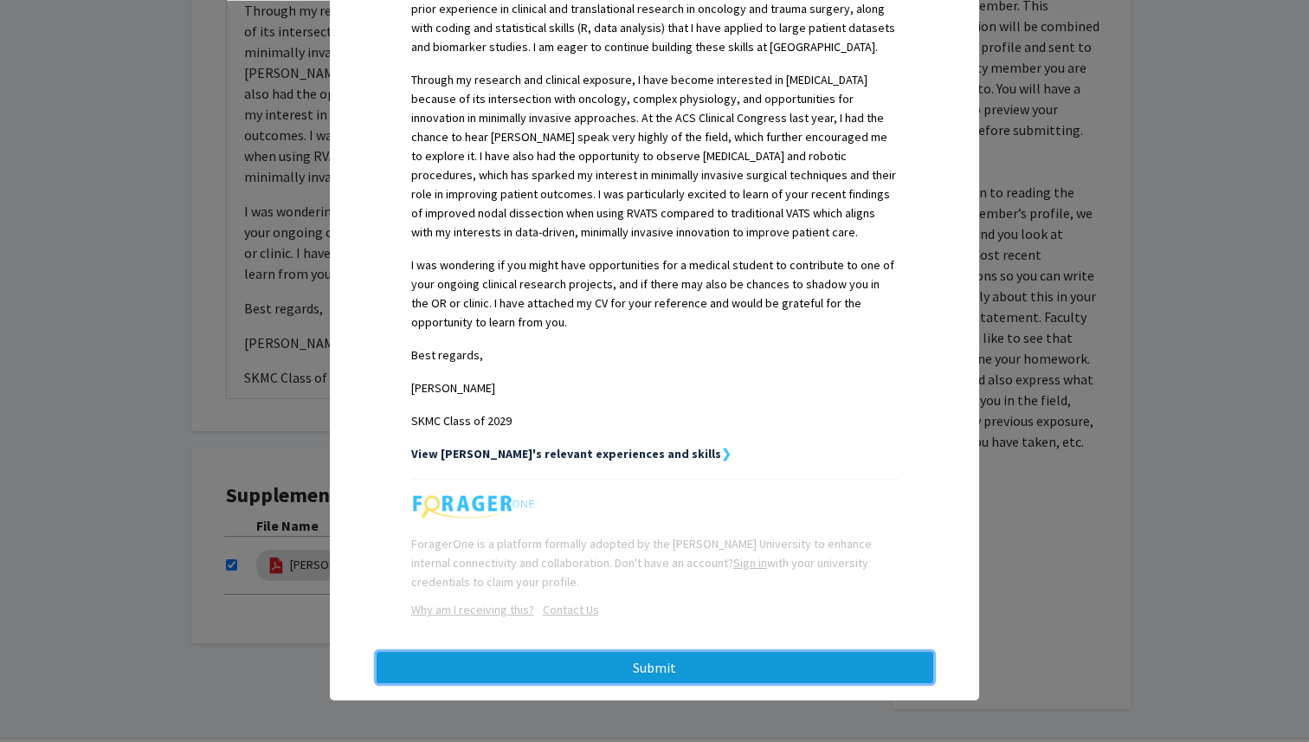
click at [738, 665] on button "Submit" at bounding box center [655, 667] width 557 height 31
